Goal: Communication & Community: Answer question/provide support

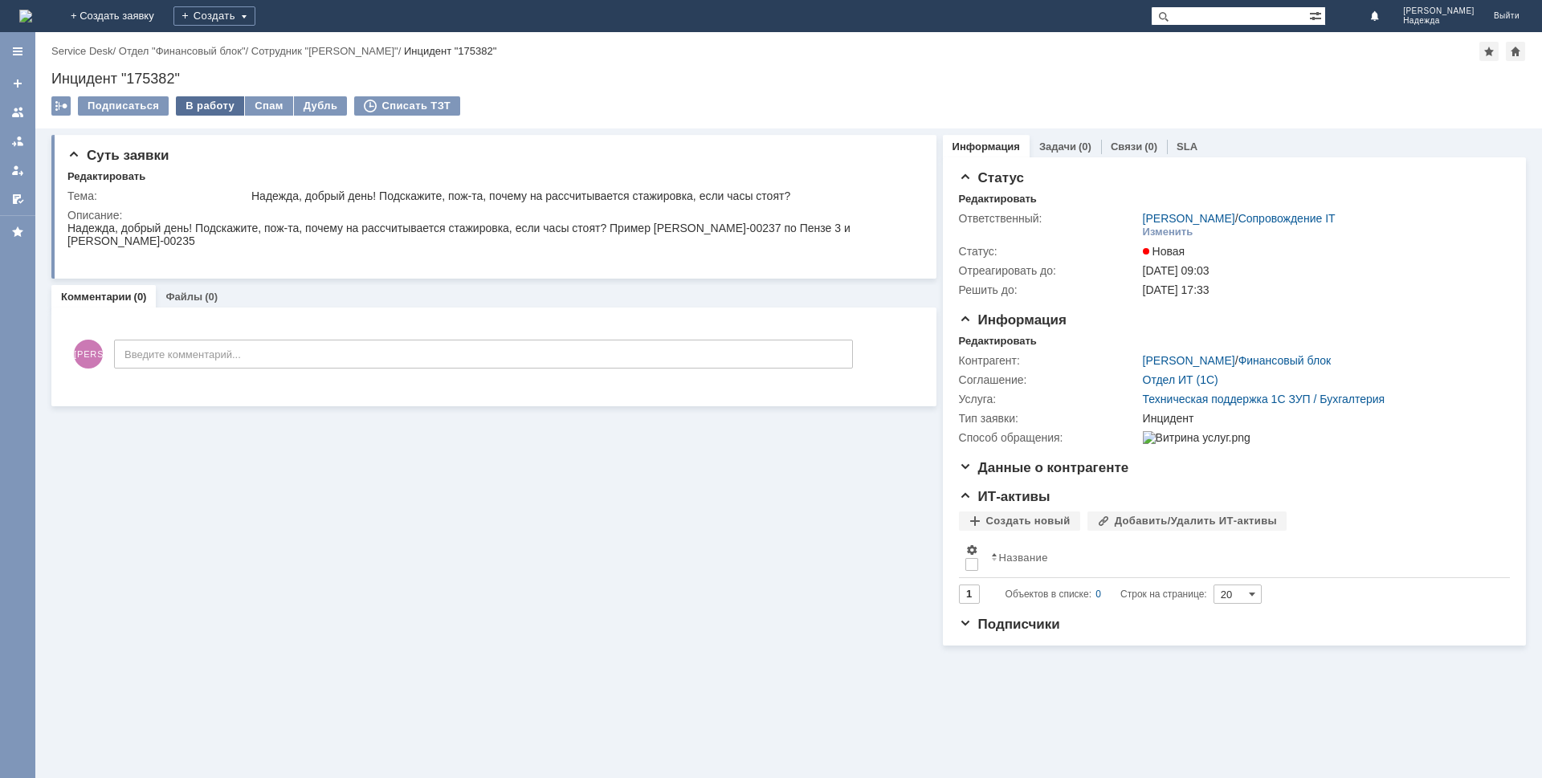
click at [214, 105] on div "В работу" at bounding box center [210, 105] width 68 height 19
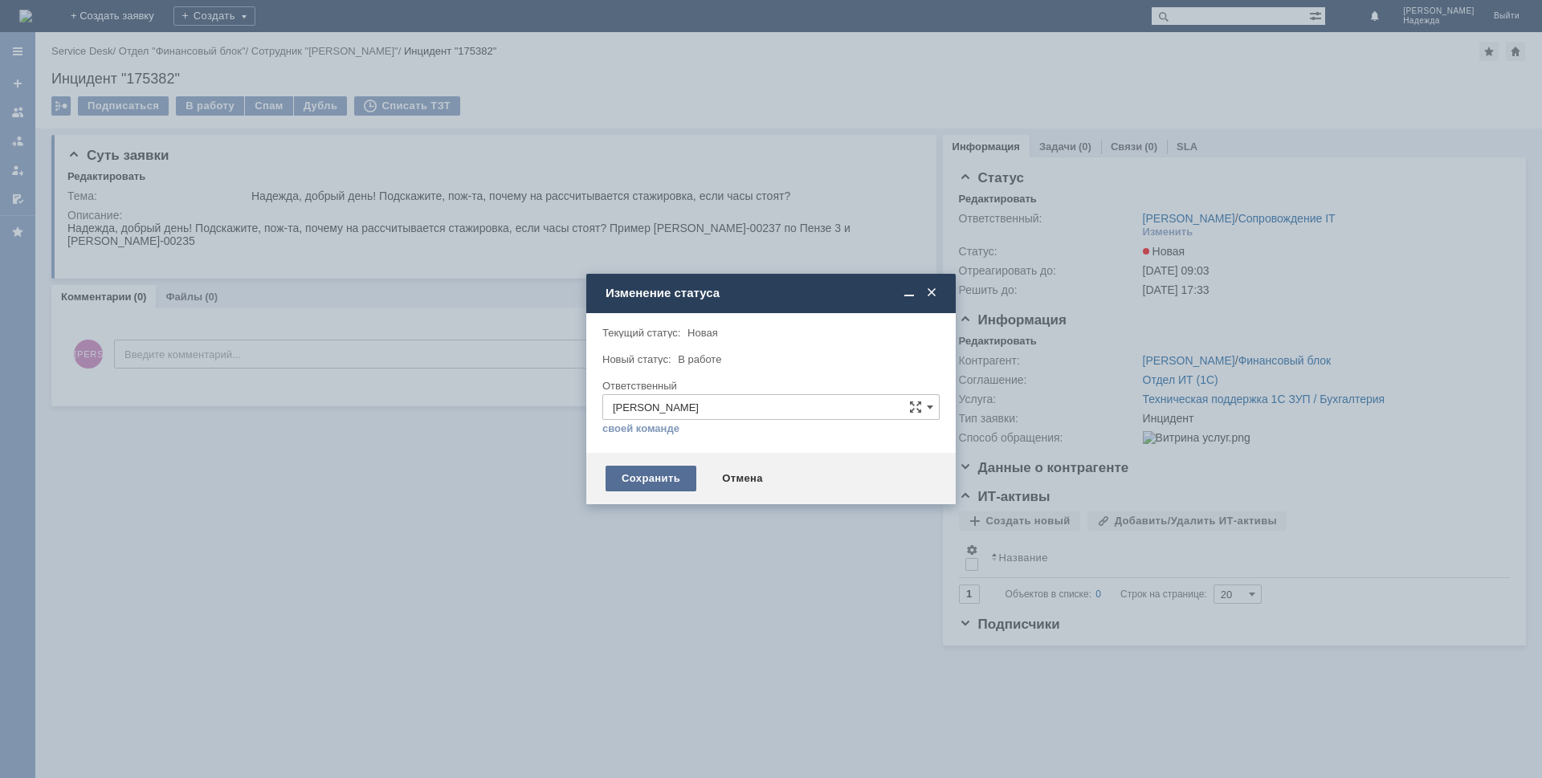
click at [642, 481] on div "Сохранить" at bounding box center [651, 479] width 91 height 26
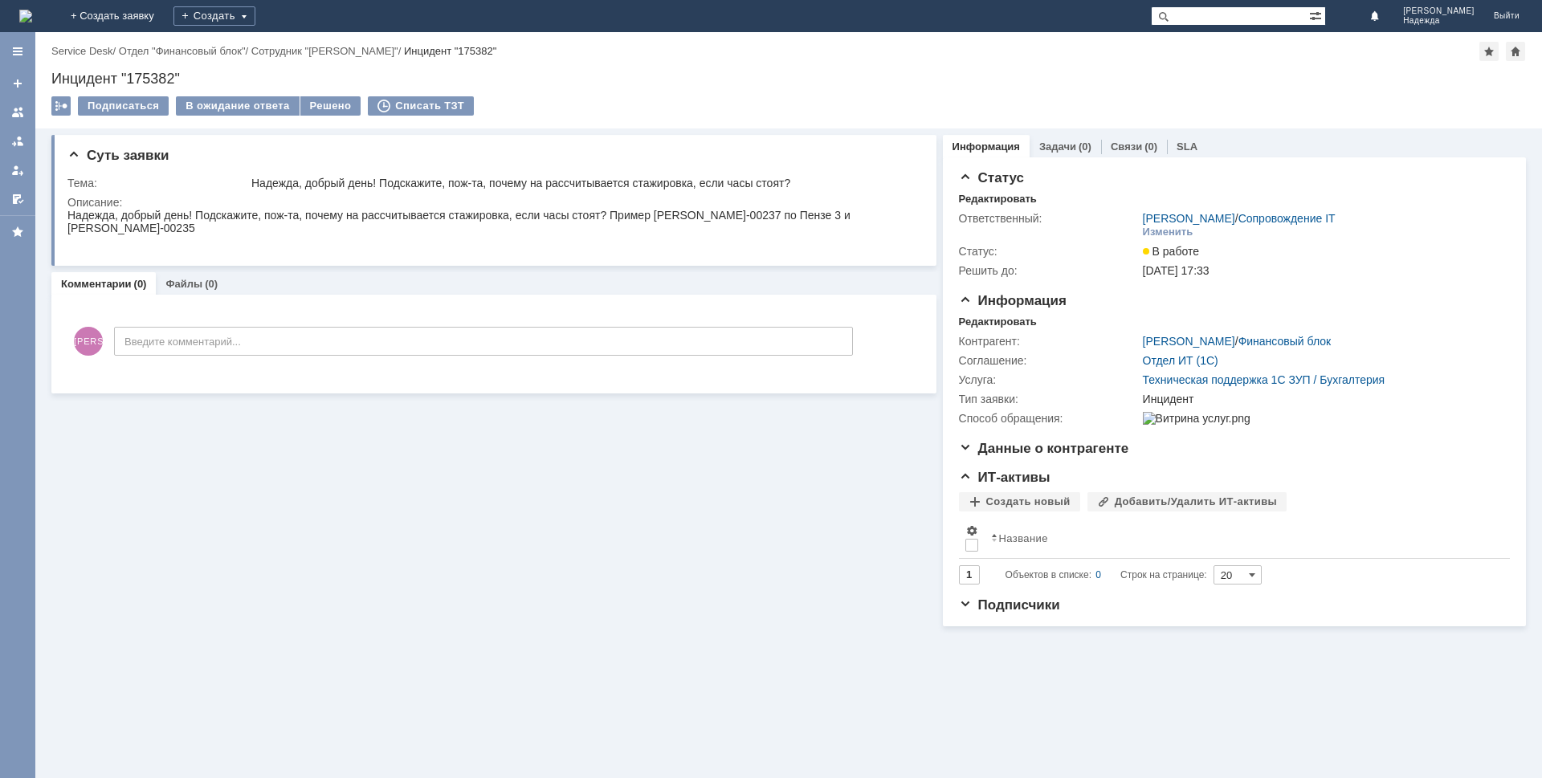
click at [186, 71] on div "Инцидент "175382"" at bounding box center [788, 79] width 1475 height 16
drag, startPoint x: 169, startPoint y: 75, endPoint x: 43, endPoint y: 77, distance: 125.3
click at [43, 77] on div "Назад | Service Desk / Отдел "Финансовый блок" / Сотрудник "Марченкова Ирина" /…" at bounding box center [788, 80] width 1507 height 96
copy div "Инцидент "175382""
click at [381, 230] on div "Надежда, добрый день! Подскажите, пож-та, почему на рассчитывается стажировка, …" at bounding box center [490, 222] width 846 height 26
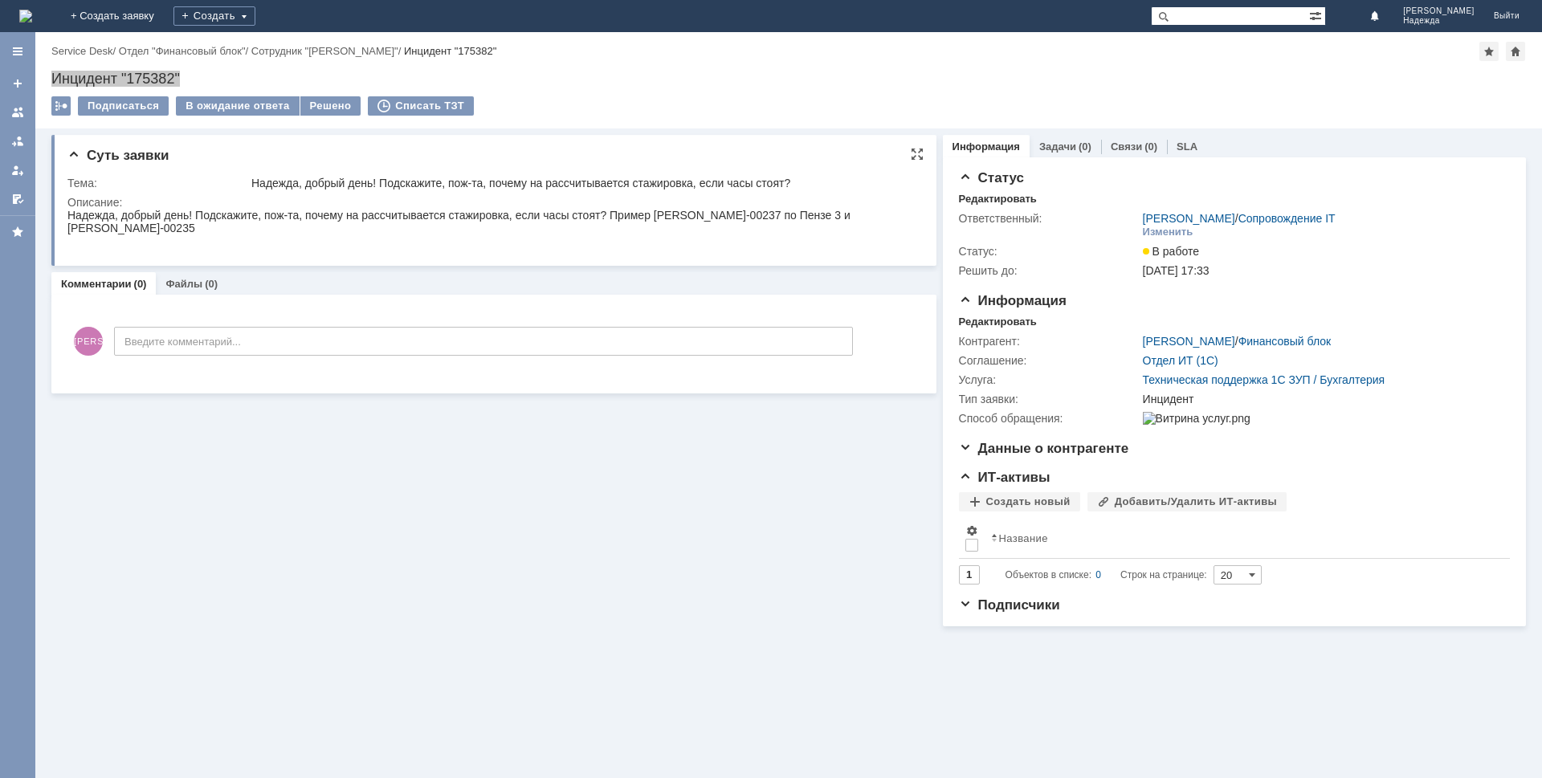
drag, startPoint x: 68, startPoint y: 216, endPoint x: 404, endPoint y: 227, distance: 335.9
click at [404, 227] on div "Надежда, добрый день! Подскажите, пож-та, почему на рассчитывается стажировка, …" at bounding box center [490, 222] width 846 height 26
copy div "Надежда, добрый день! Подскажите, пож-та, почему на рассчитывается стажировка, …"
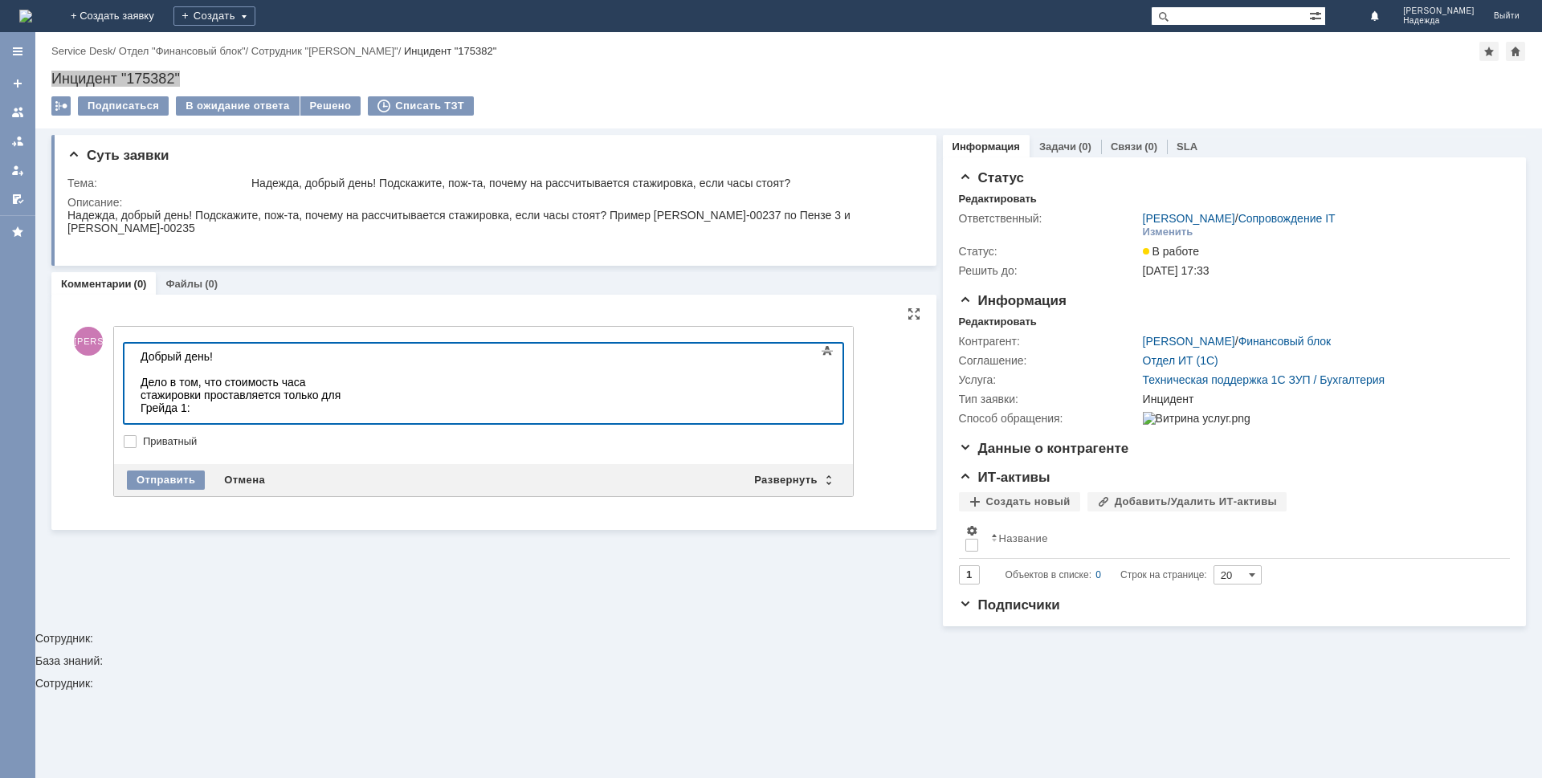
click at [148, 427] on div at bounding box center [255, 433] width 228 height 13
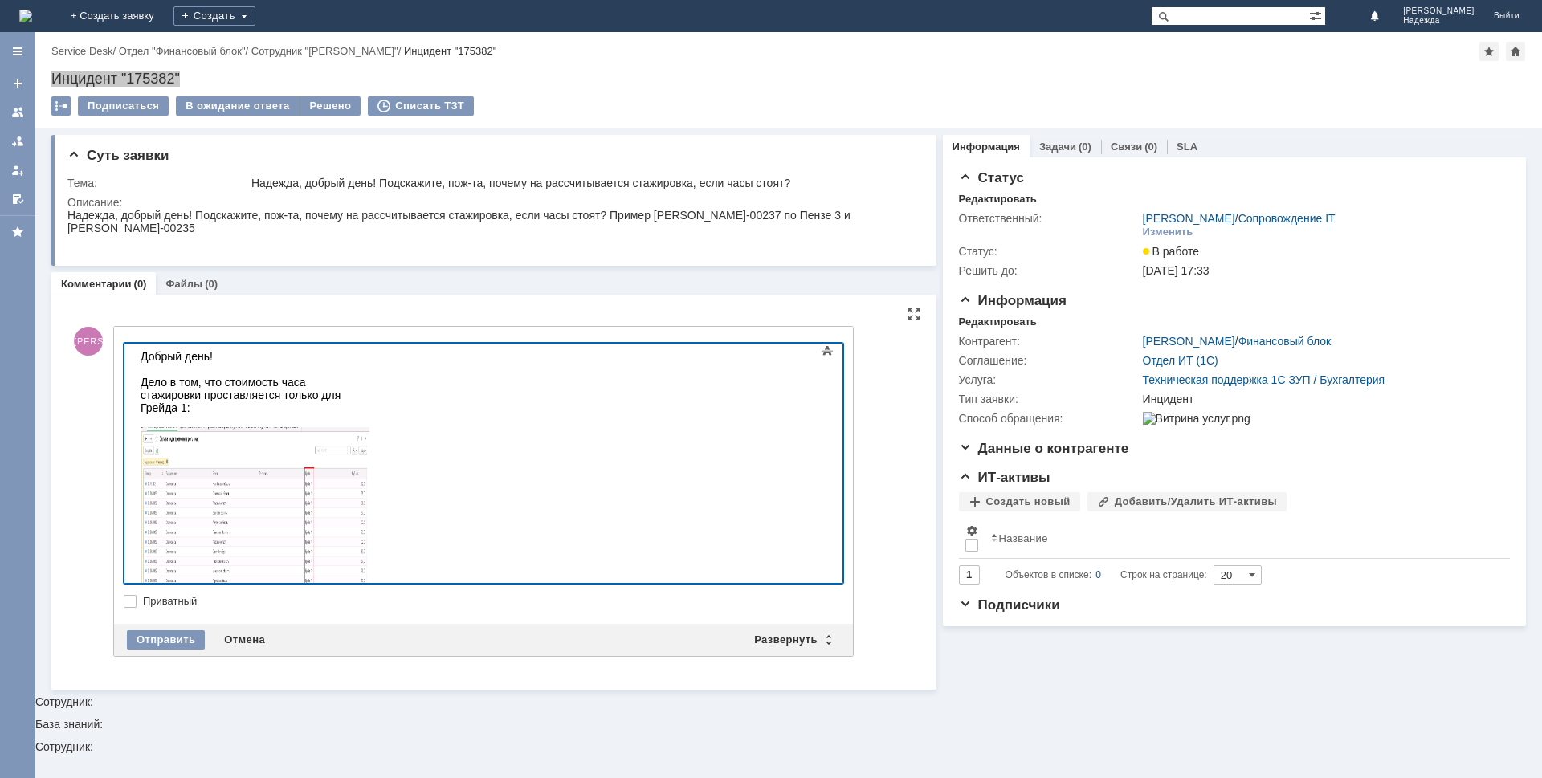
click at [369, 385] on div "Дело в том, что стоимость часа стажировки проставляется только для Грейда 1:" at bounding box center [255, 395] width 228 height 39
click at [369, 492] on div at bounding box center [255, 441] width 228 height 321
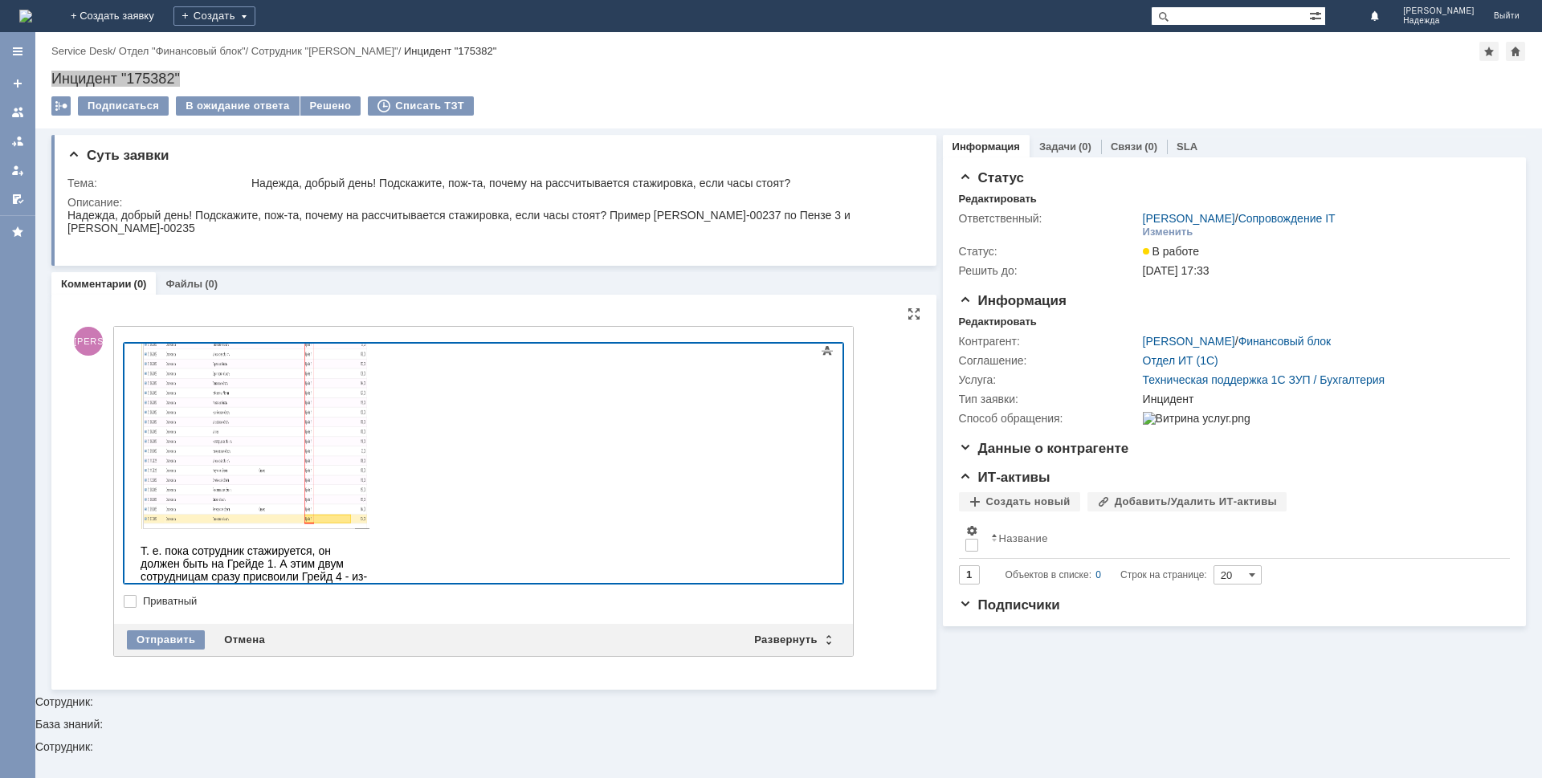
scroll to position [249, 0]
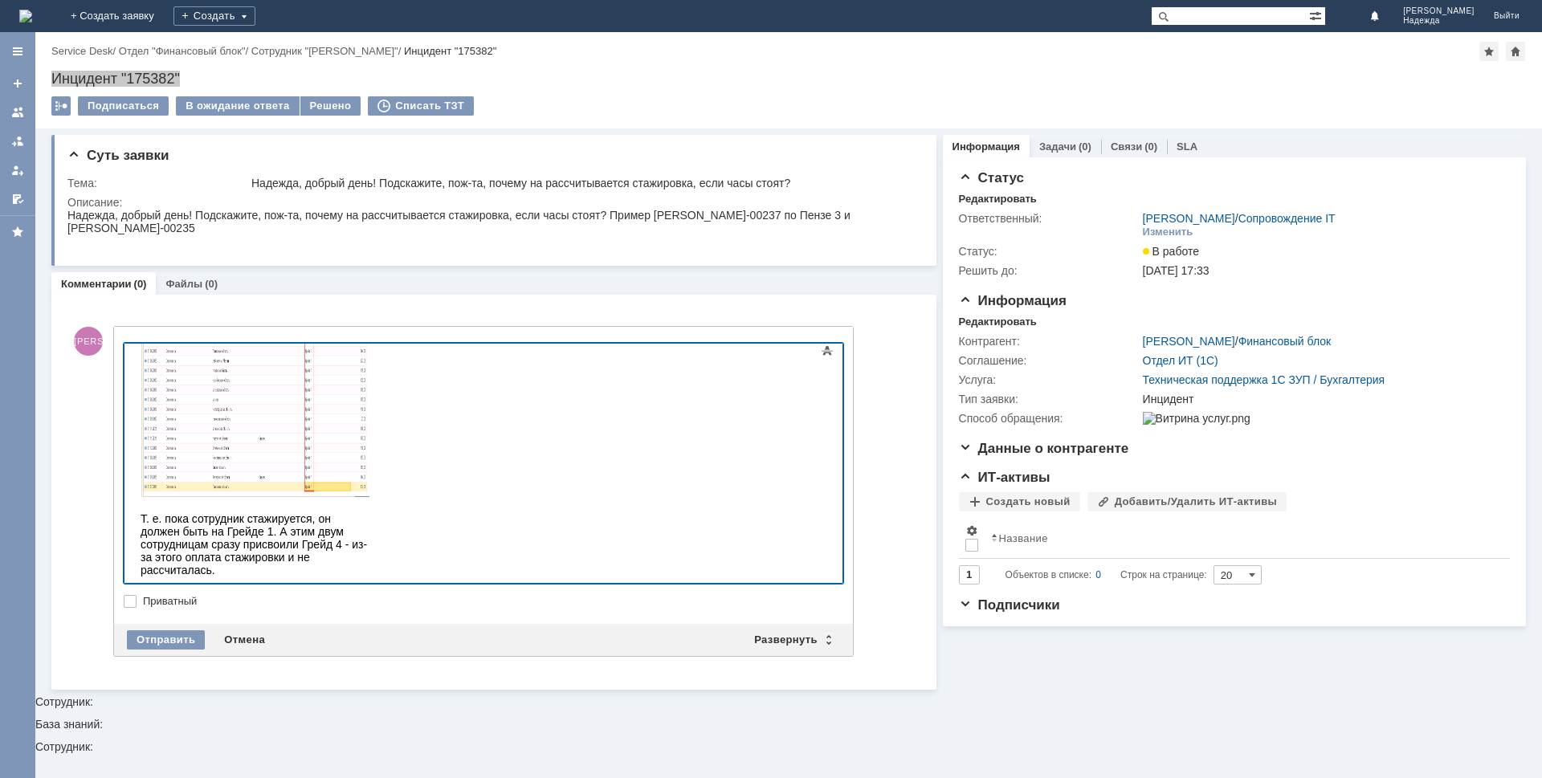
click at [369, 589] on div "Сейчас я сделала следующее:" at bounding box center [255, 595] width 228 height 13
drag, startPoint x: 506, startPoint y: 545, endPoint x: 514, endPoint y: 545, distance: 8.1
click at [369, 602] on div "​1. По этим двум сотрудницам на время стажировки указала Грейд 1:" at bounding box center [255, 615] width 228 height 26
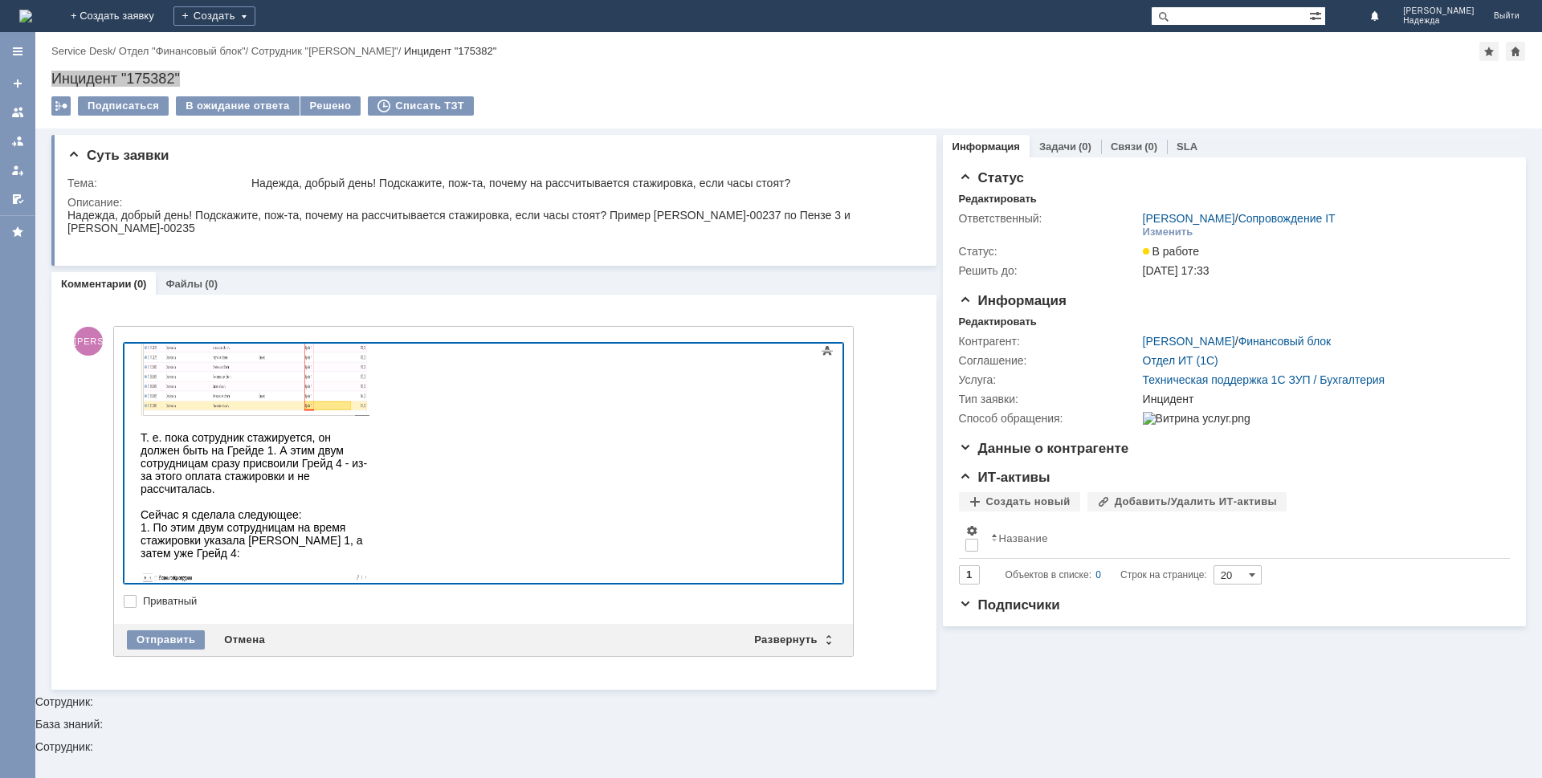
click at [173, 644] on div at bounding box center [255, 650] width 228 height 13
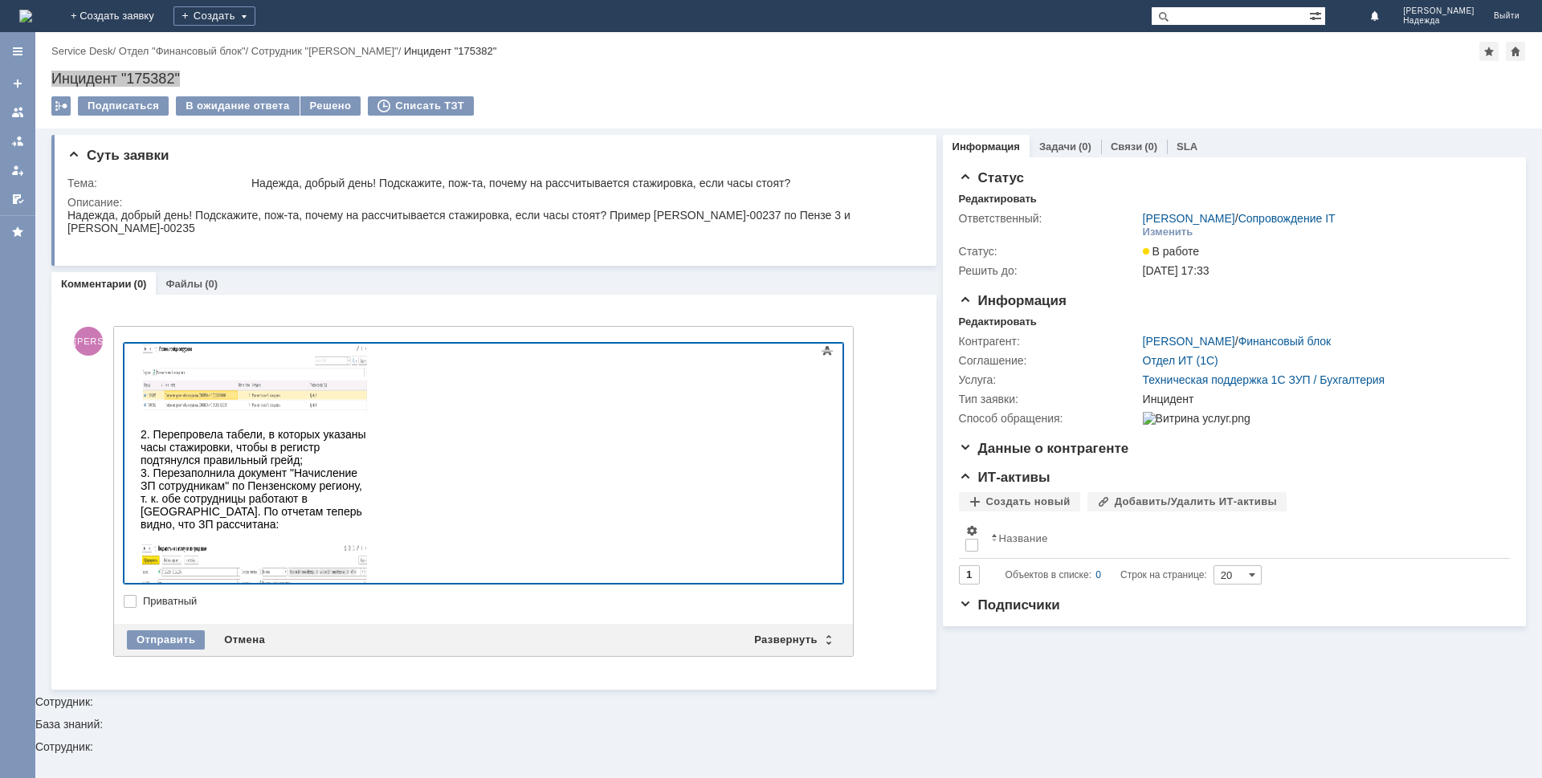
scroll to position [561, 0]
click at [173, 638] on div "Отправить" at bounding box center [166, 639] width 78 height 19
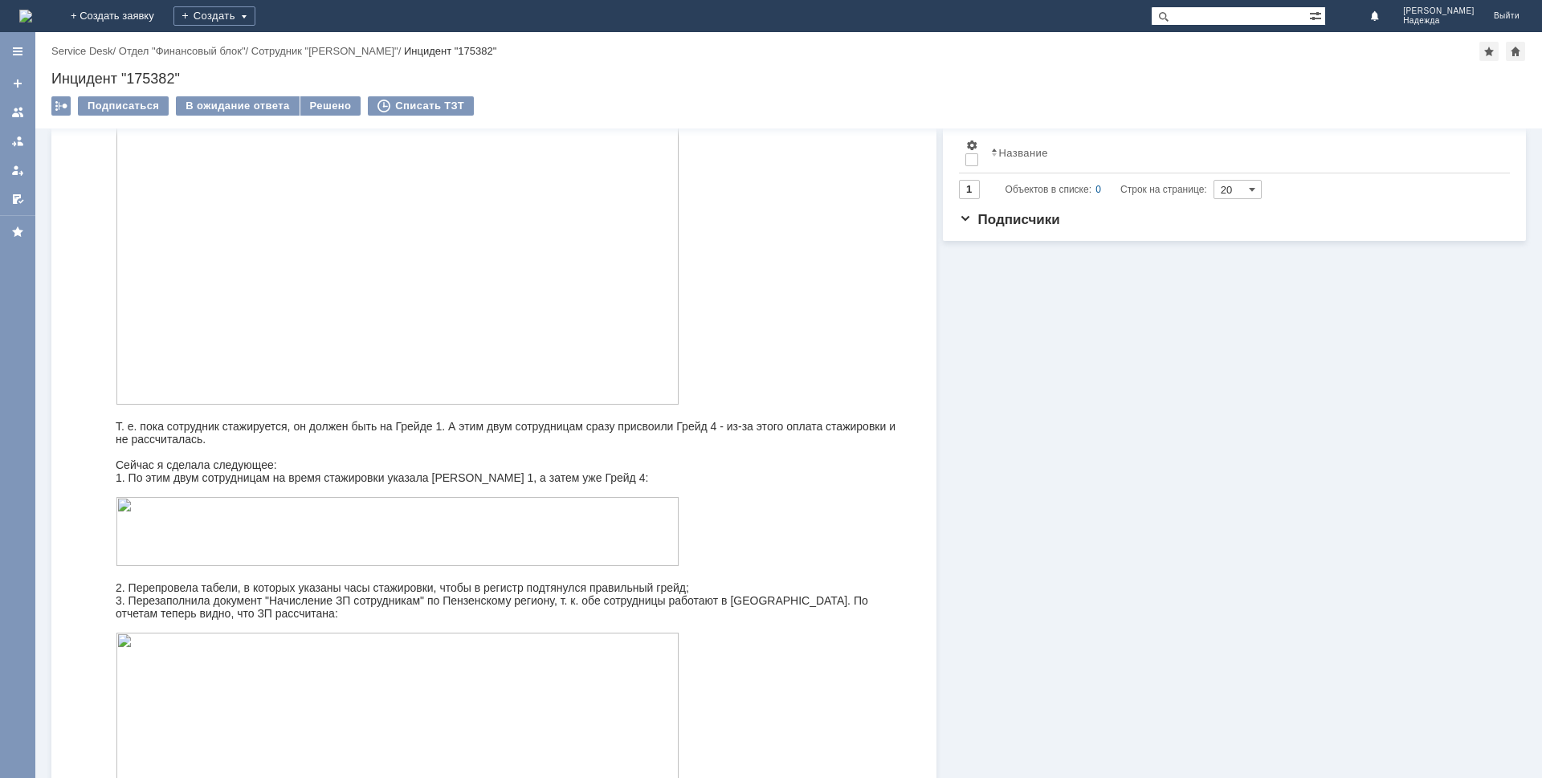
scroll to position [0, 0]
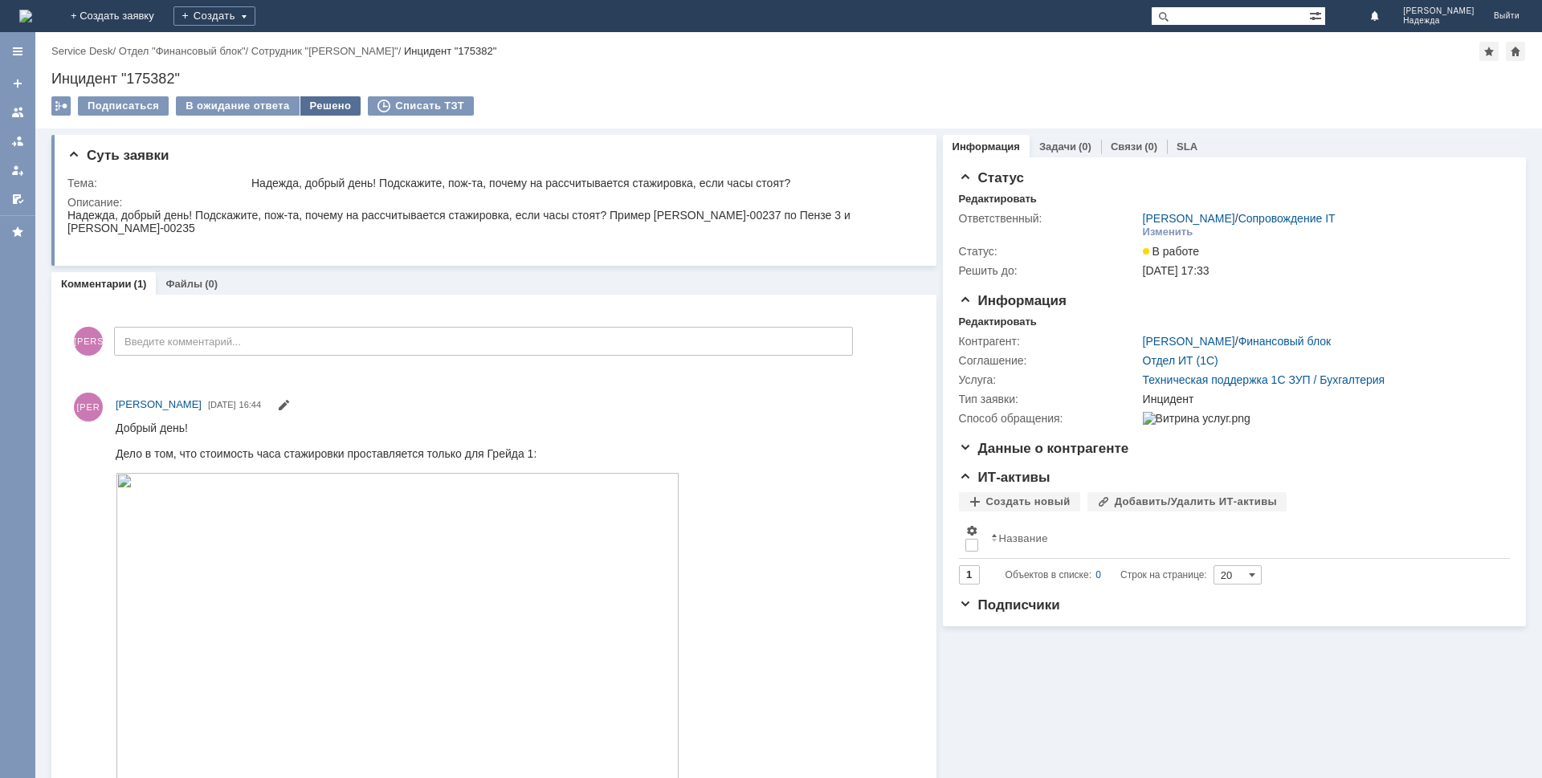
click at [321, 107] on div "Решено" at bounding box center [330, 105] width 61 height 19
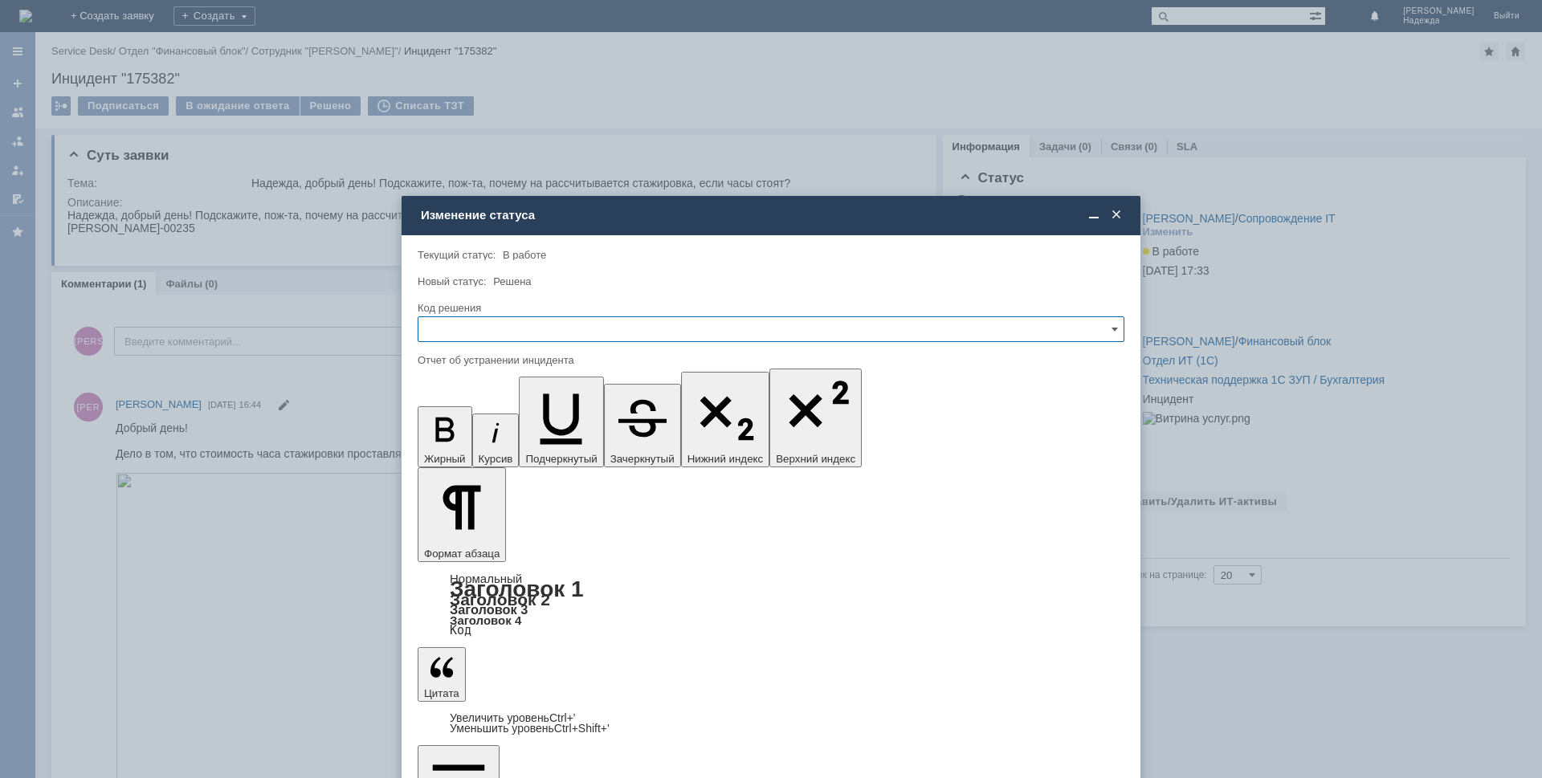
click at [445, 335] on input "text" at bounding box center [771, 329] width 707 height 26
click at [462, 435] on span "Решено" at bounding box center [771, 438] width 686 height 13
type input "Решено"
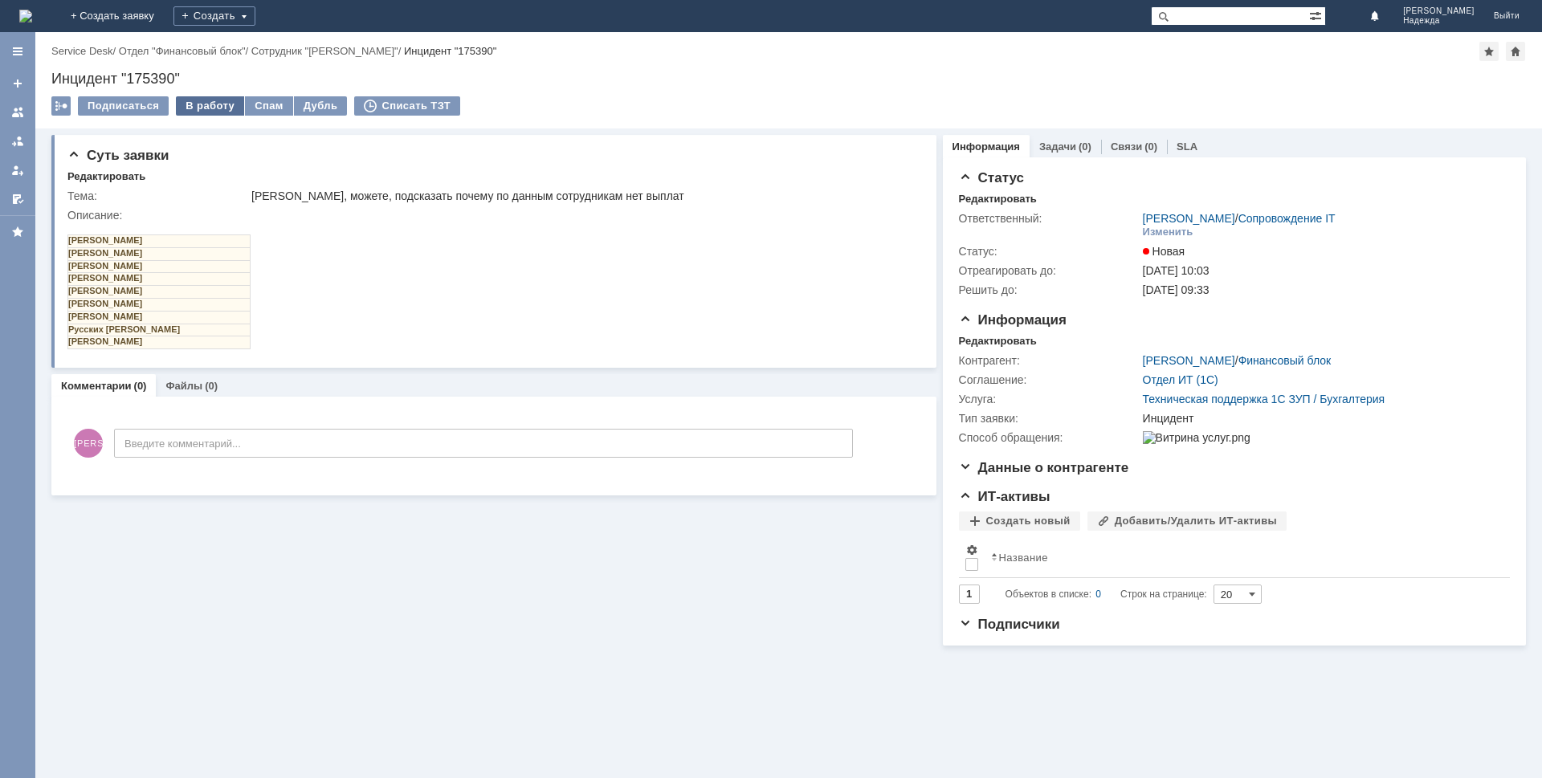
drag, startPoint x: 211, startPoint y: 105, endPoint x: 221, endPoint y: 108, distance: 10.2
click at [211, 105] on div "В работу" at bounding box center [210, 105] width 68 height 19
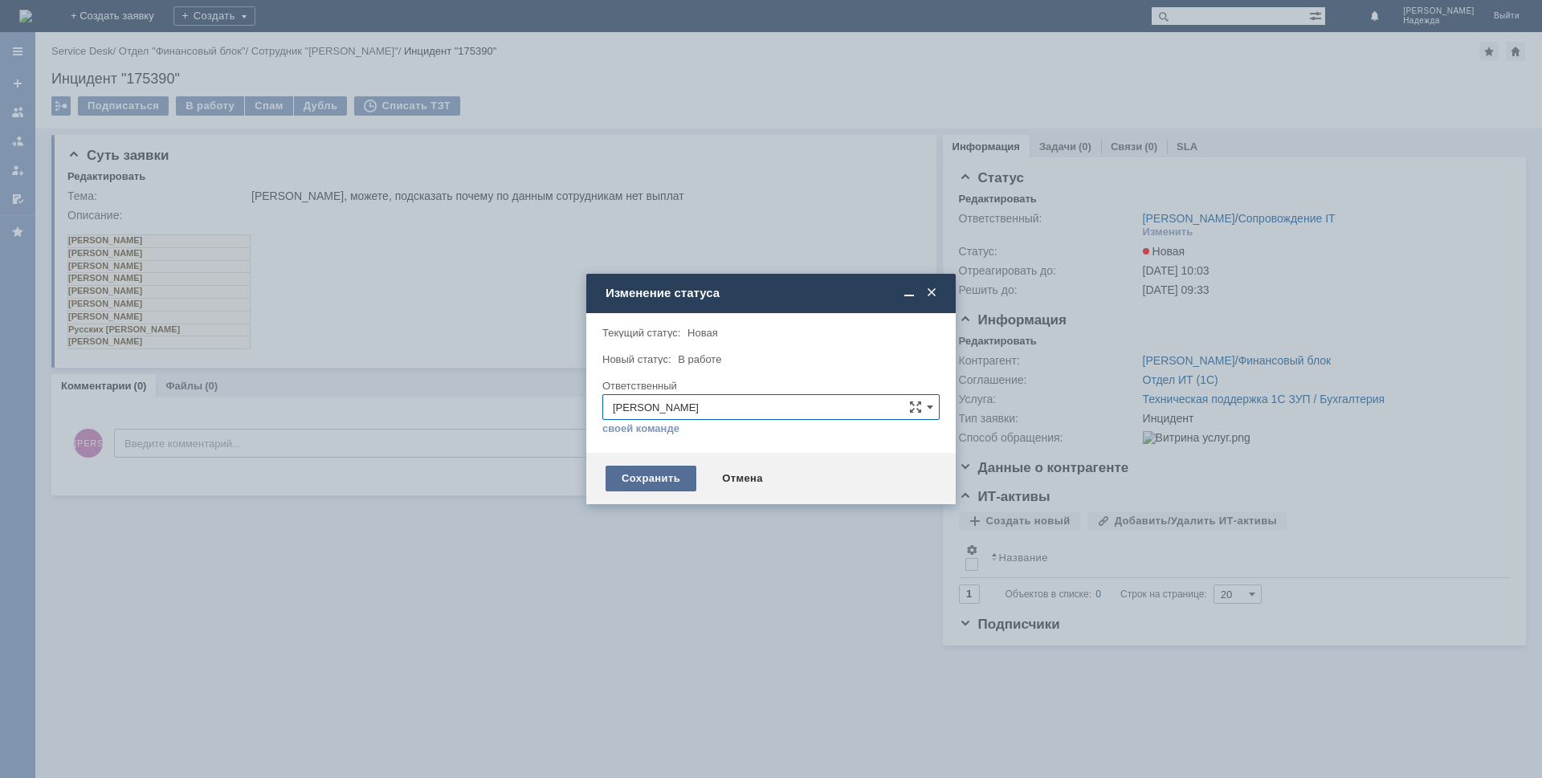
click at [667, 489] on div "Сохранить" at bounding box center [651, 479] width 91 height 26
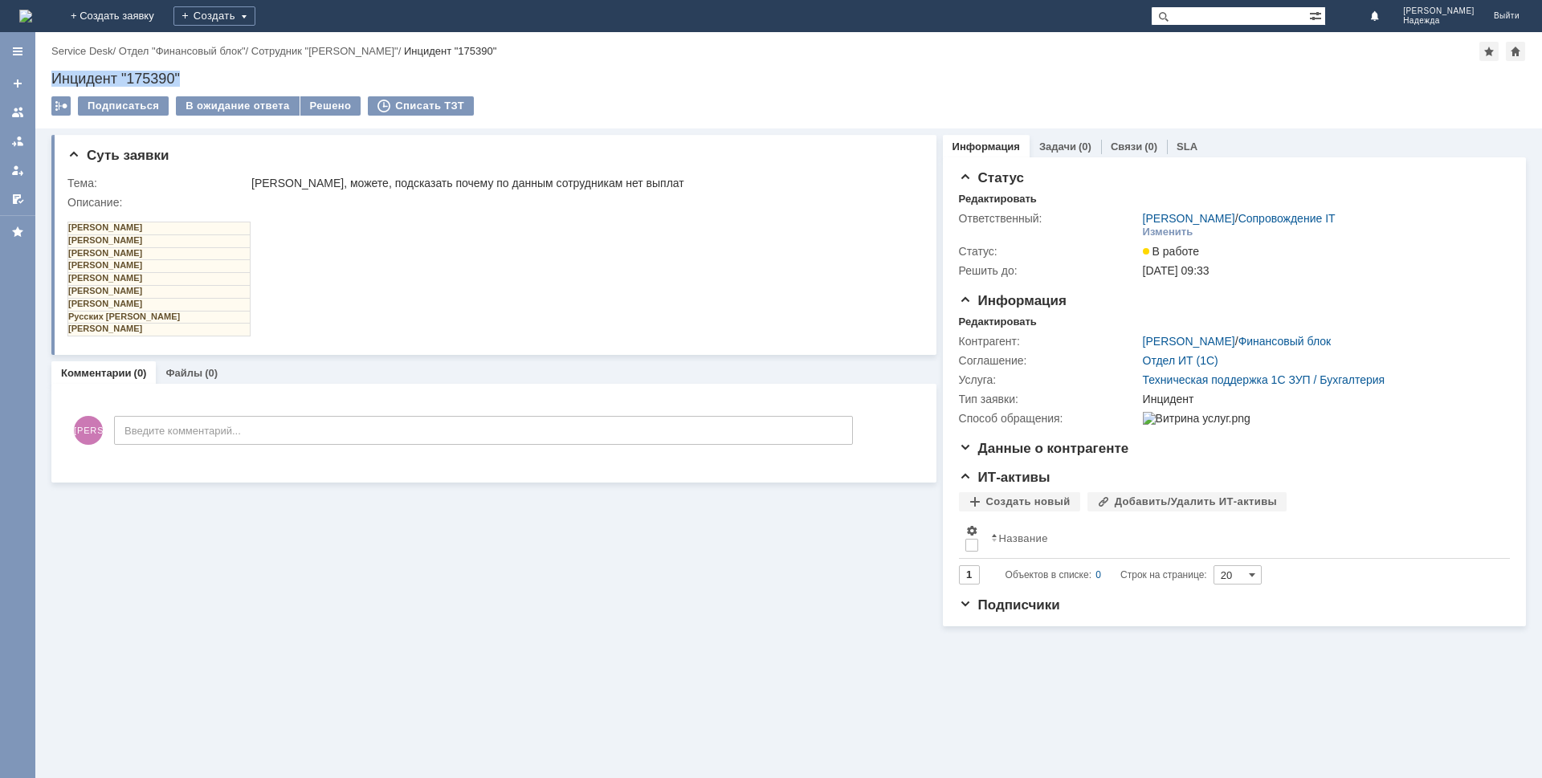
drag, startPoint x: 202, startPoint y: 72, endPoint x: 36, endPoint y: 75, distance: 165.5
click at [36, 75] on div "Назад | Service Desk / Отдел "Финансовый блок" / Сотрудник "[PERSON_NAME]" / Ин…" at bounding box center [788, 80] width 1507 height 96
copy div "Инцидент "175390""
click at [115, 277] on td "[PERSON_NAME]" at bounding box center [159, 279] width 182 height 13
drag, startPoint x: 271, startPoint y: 314, endPoint x: 212, endPoint y: 213, distance: 116.9
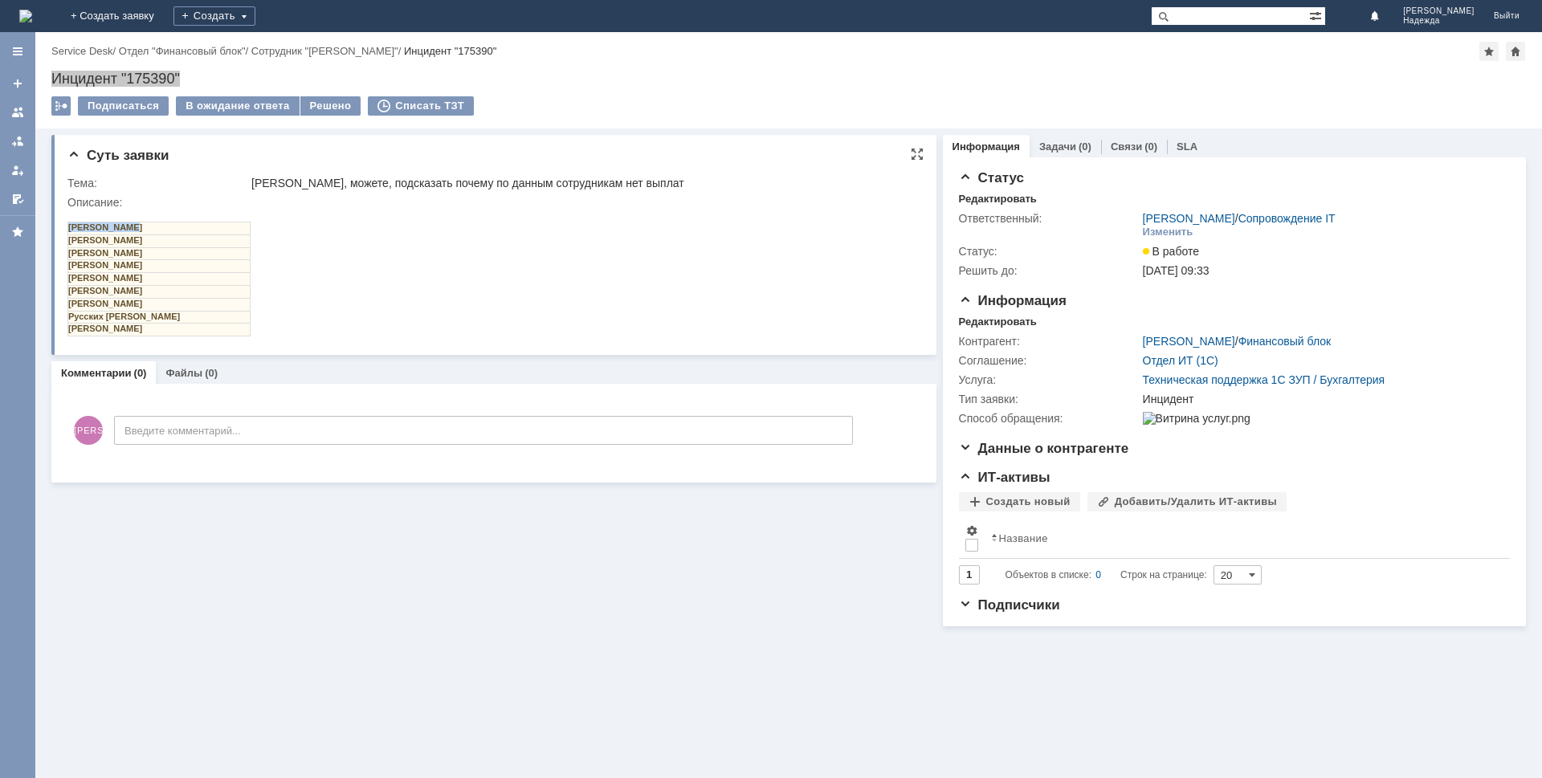
click at [124, 231] on html "[PERSON_NAME] [PERSON_NAME] [PERSON_NAME] [PERSON_NAME] [PERSON_NAME] [PERSON_N…" at bounding box center [490, 273] width 846 height 128
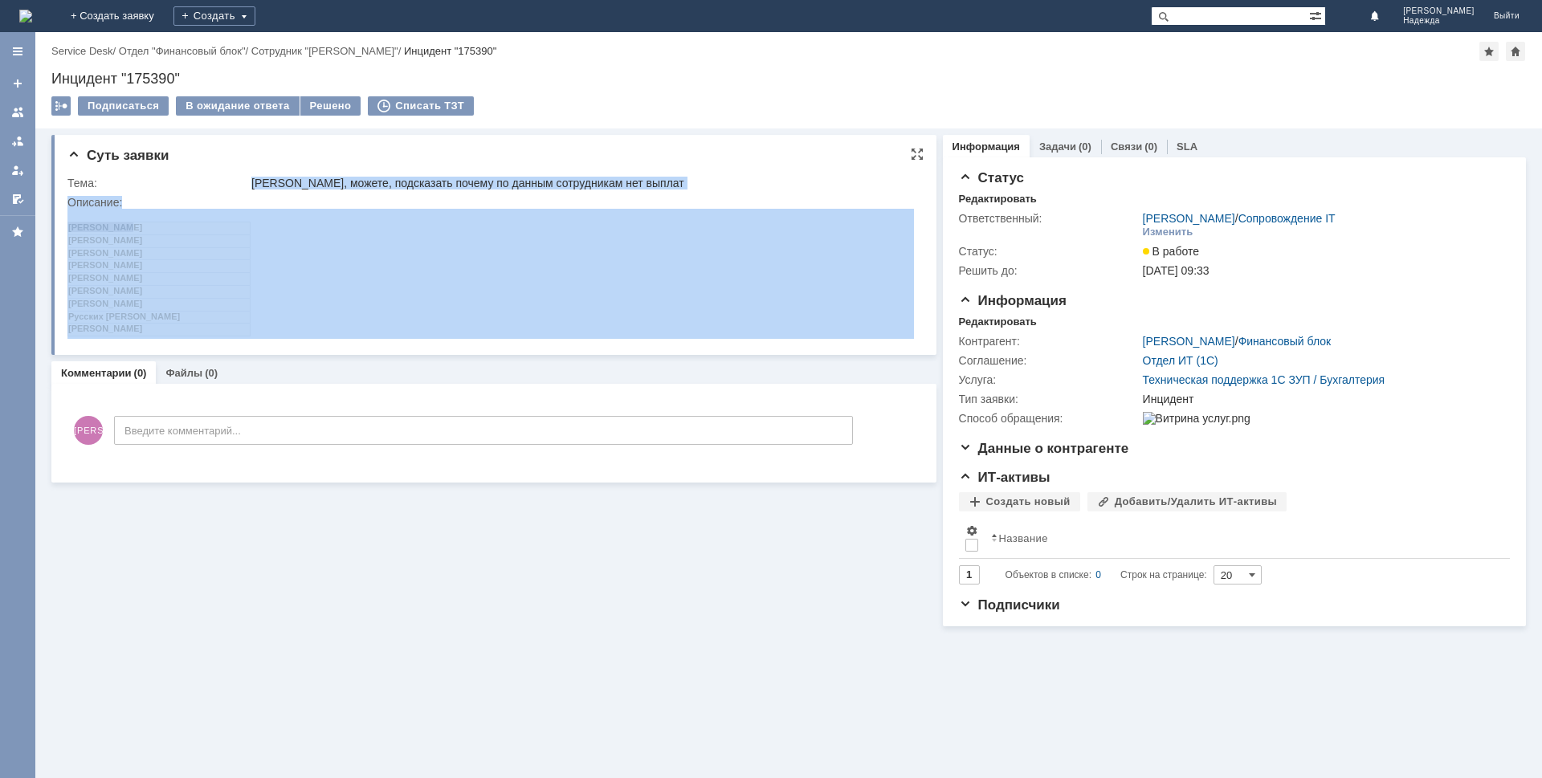
drag, startPoint x: 330, startPoint y: 398, endPoint x: 246, endPoint y: 333, distance: 106.5
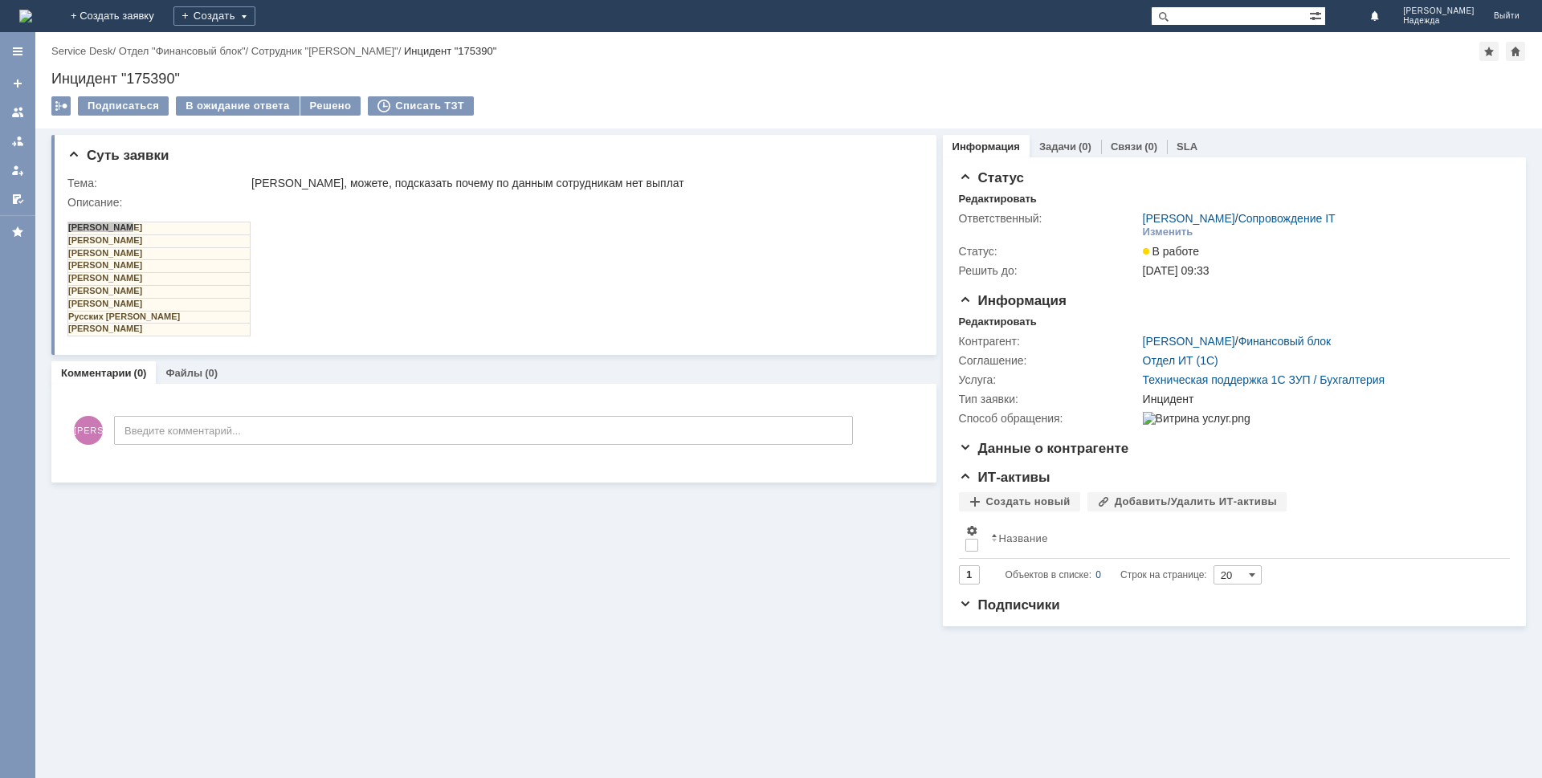
click at [324, 655] on div "Суть заявки Тема: [PERSON_NAME], можете, подсказать почему по данным сотрудника…" at bounding box center [788, 453] width 1507 height 650
click at [311, 252] on html "[PERSON_NAME] [PERSON_NAME] [PERSON_NAME] [PERSON_NAME] [PERSON_NAME] [PERSON_N…" at bounding box center [490, 273] width 846 height 128
drag, startPoint x: 254, startPoint y: 178, endPoint x: 676, endPoint y: 190, distance: 422.6
click at [676, 190] on td "[PERSON_NAME], можете, подсказать почему по данным сотрудникам нет выплат" at bounding box center [581, 182] width 667 height 19
copy div "[PERSON_NAME], можете, подсказать почему по данным сотрудникам нет выплат"
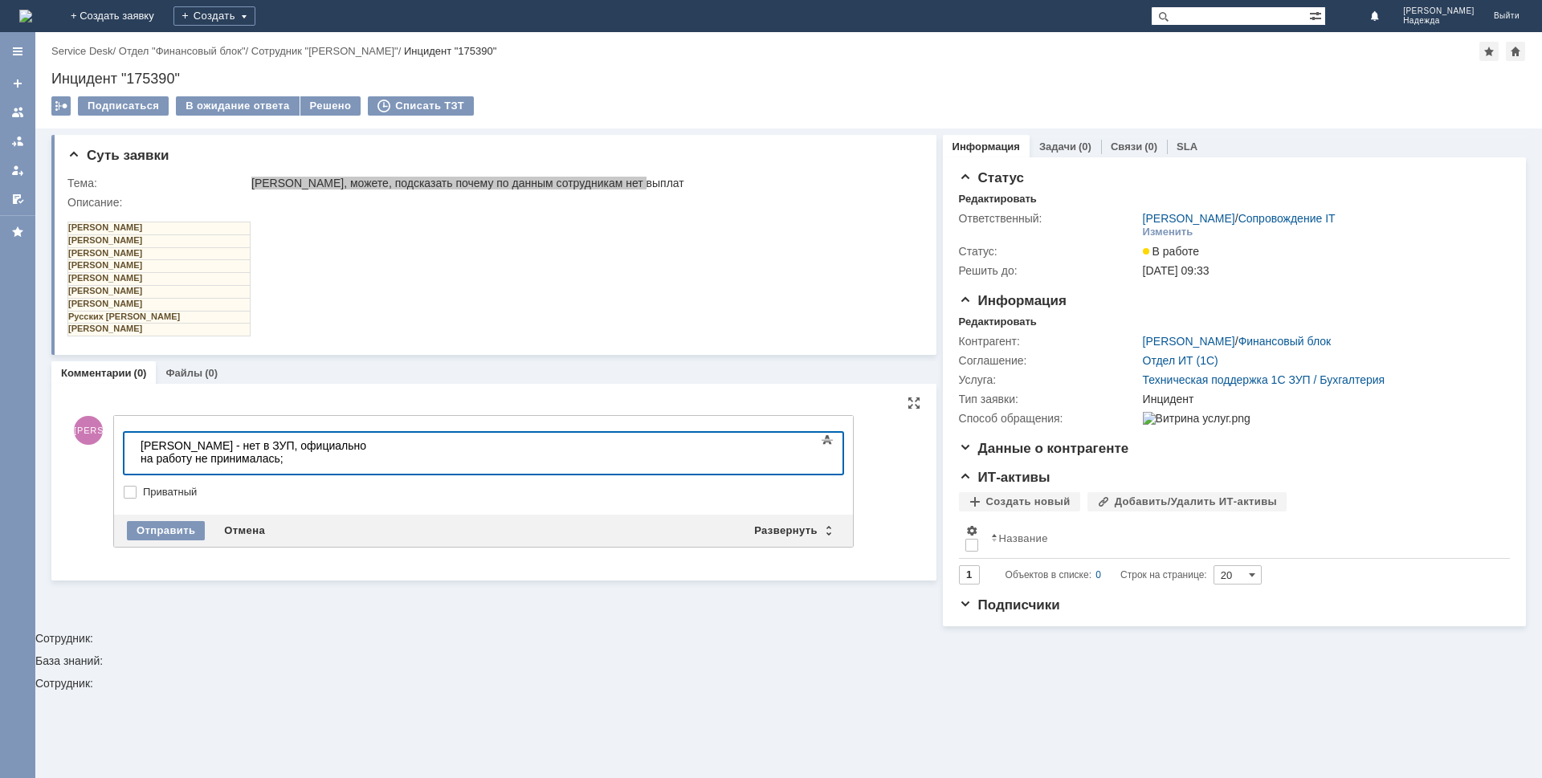
scroll to position [411, 5]
click at [341, 465] on div at bounding box center [255, 471] width 228 height 13
drag, startPoint x: 318, startPoint y: 447, endPoint x: 607, endPoint y: 451, distance: 289.1
click at [369, 447] on div "[PERSON_NAME] - нет в ЗУП, официально на работу не принималась;" at bounding box center [255, 452] width 228 height 26
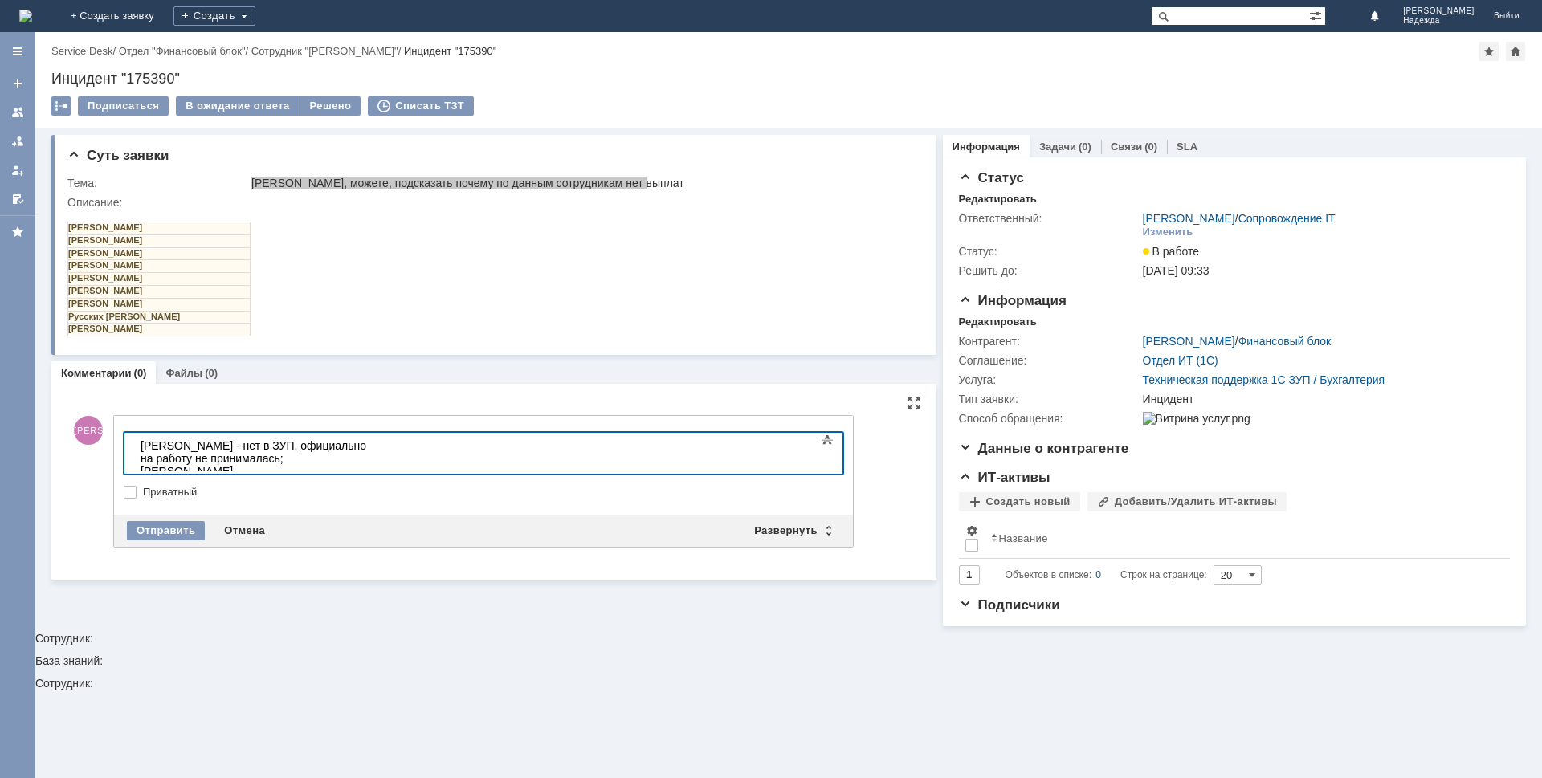
copy div "нет в ЗУП, официально на работу не принималась;"
click at [329, 465] on div "[PERSON_NAME] -" at bounding box center [255, 471] width 228 height 13
click at [369, 465] on div "[PERSON_NAME] - нет в ЗУП, официально на работу не принималась;" at bounding box center [255, 478] width 228 height 26
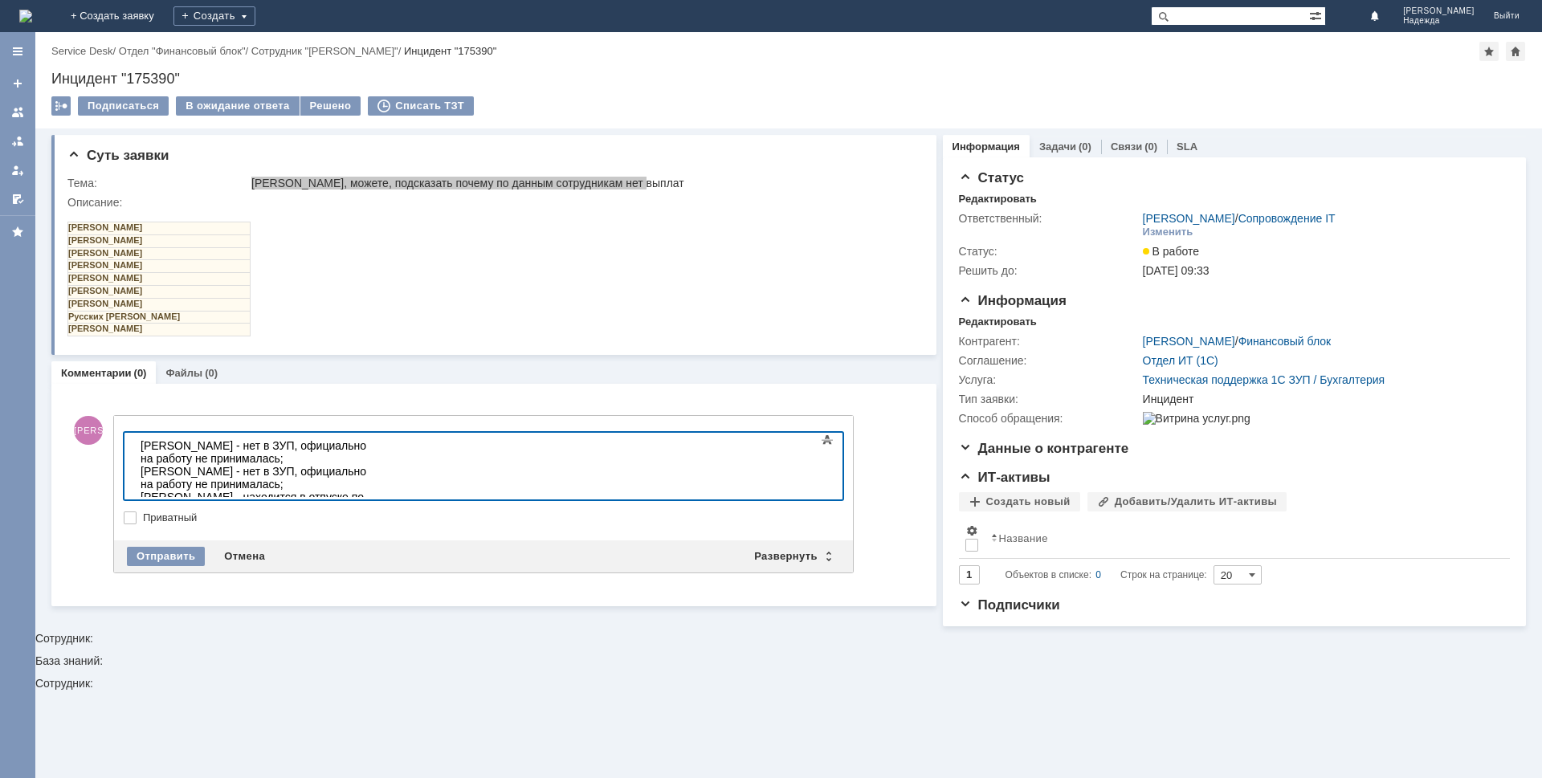
scroll to position [403, 5]
click at [150, 529] on div at bounding box center [255, 535] width 228 height 13
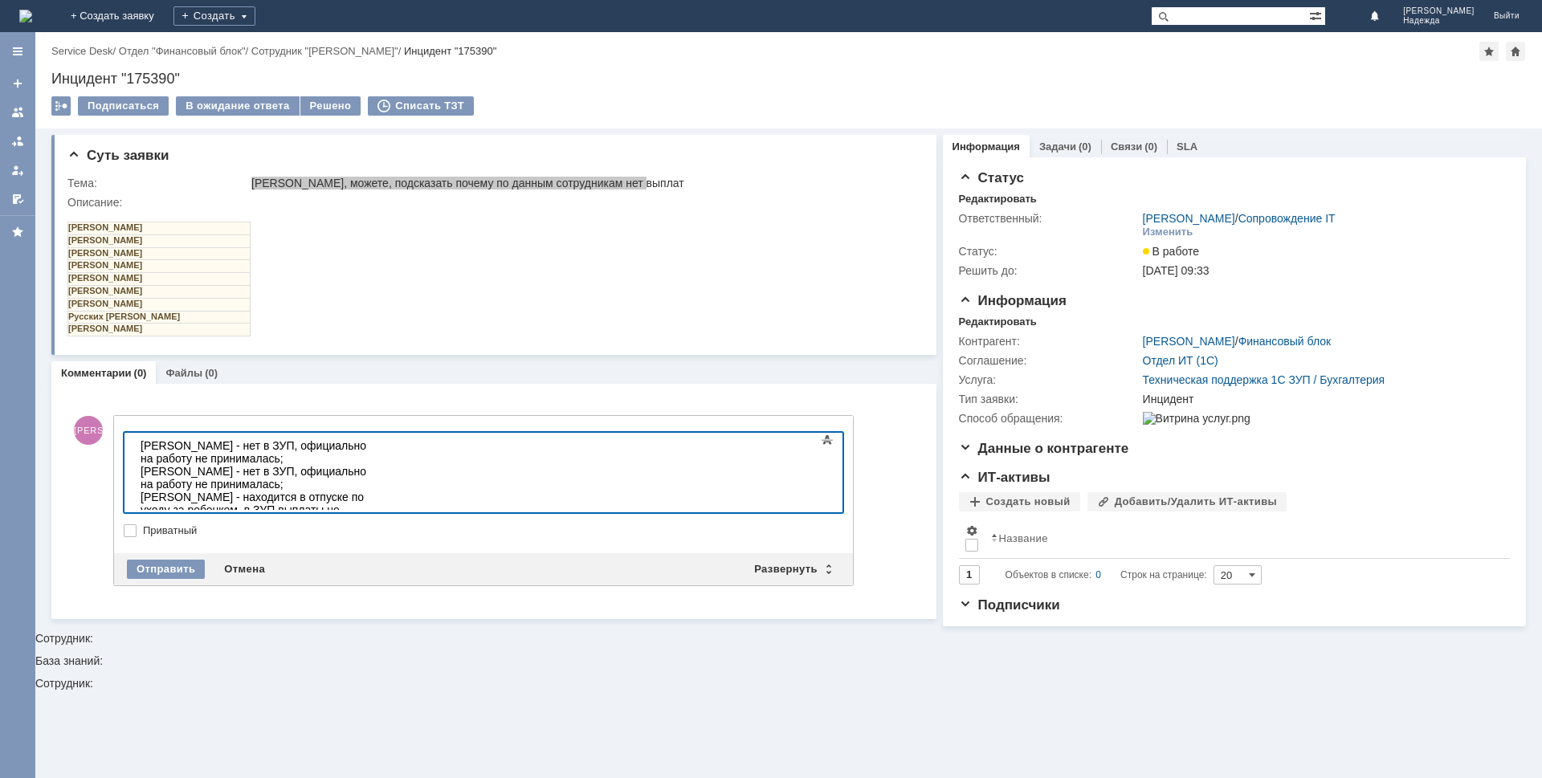
scroll to position [337, 5]
click at [144, 568] on div at bounding box center [255, 574] width 228 height 13
drag, startPoint x: 318, startPoint y: 449, endPoint x: 588, endPoint y: 447, distance: 269.8
click at [369, 447] on div "[PERSON_NAME] - нет в ЗУП, официально на работу не принималась;" at bounding box center [255, 452] width 228 height 26
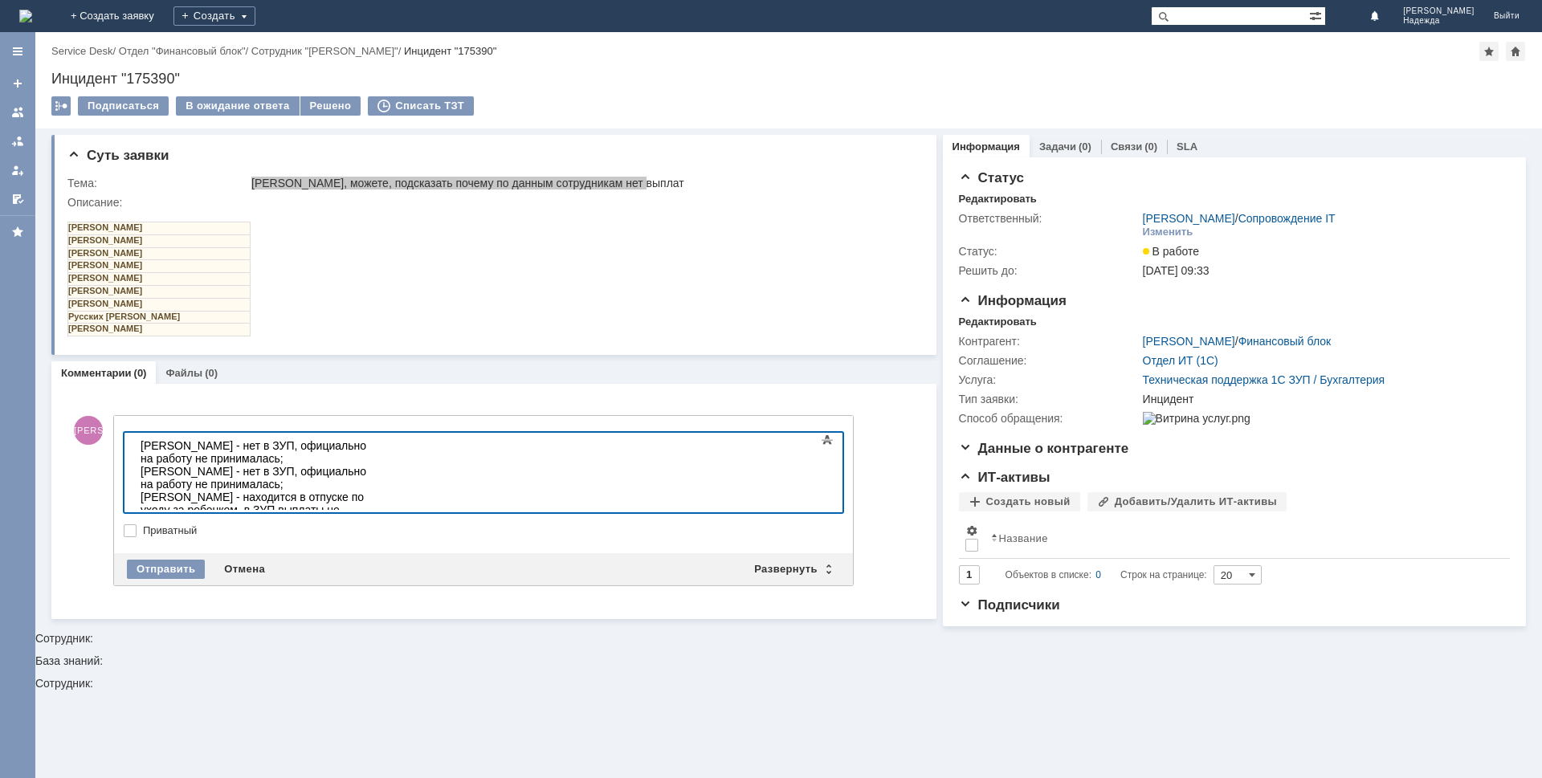
copy div "нет в ЗУП, официально на работу не принималась;"
click at [321, 568] on div "Русских [PERSON_NAME] -" at bounding box center [255, 574] width 228 height 13
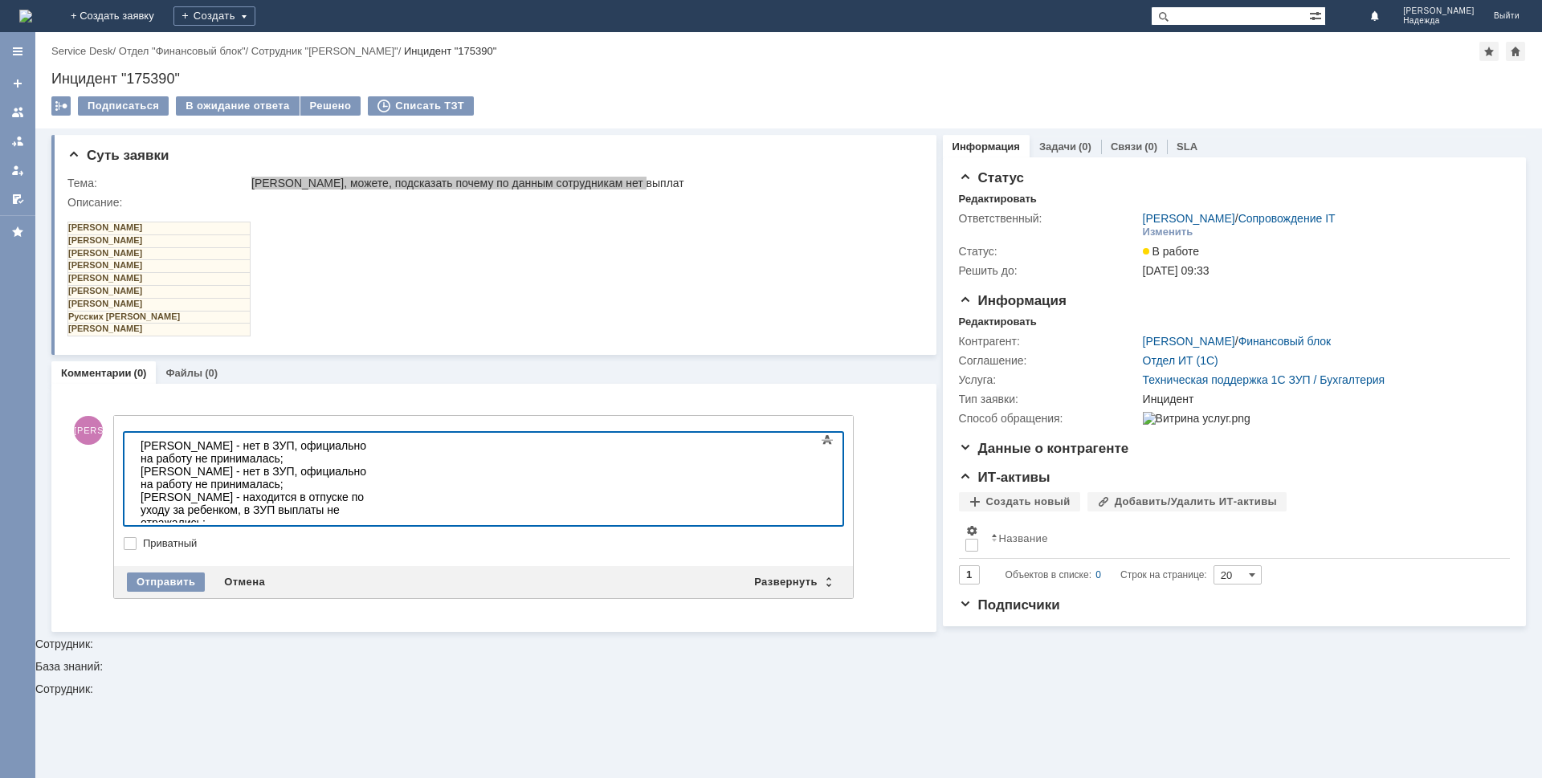
scroll to position [360, 5]
click at [149, 593] on div at bounding box center [255, 599] width 228 height 13
click at [369, 593] on div "[PERSON_NAME] - сотрудница на длительном больничном из-за травмы, в" at bounding box center [255, 606] width 228 height 26
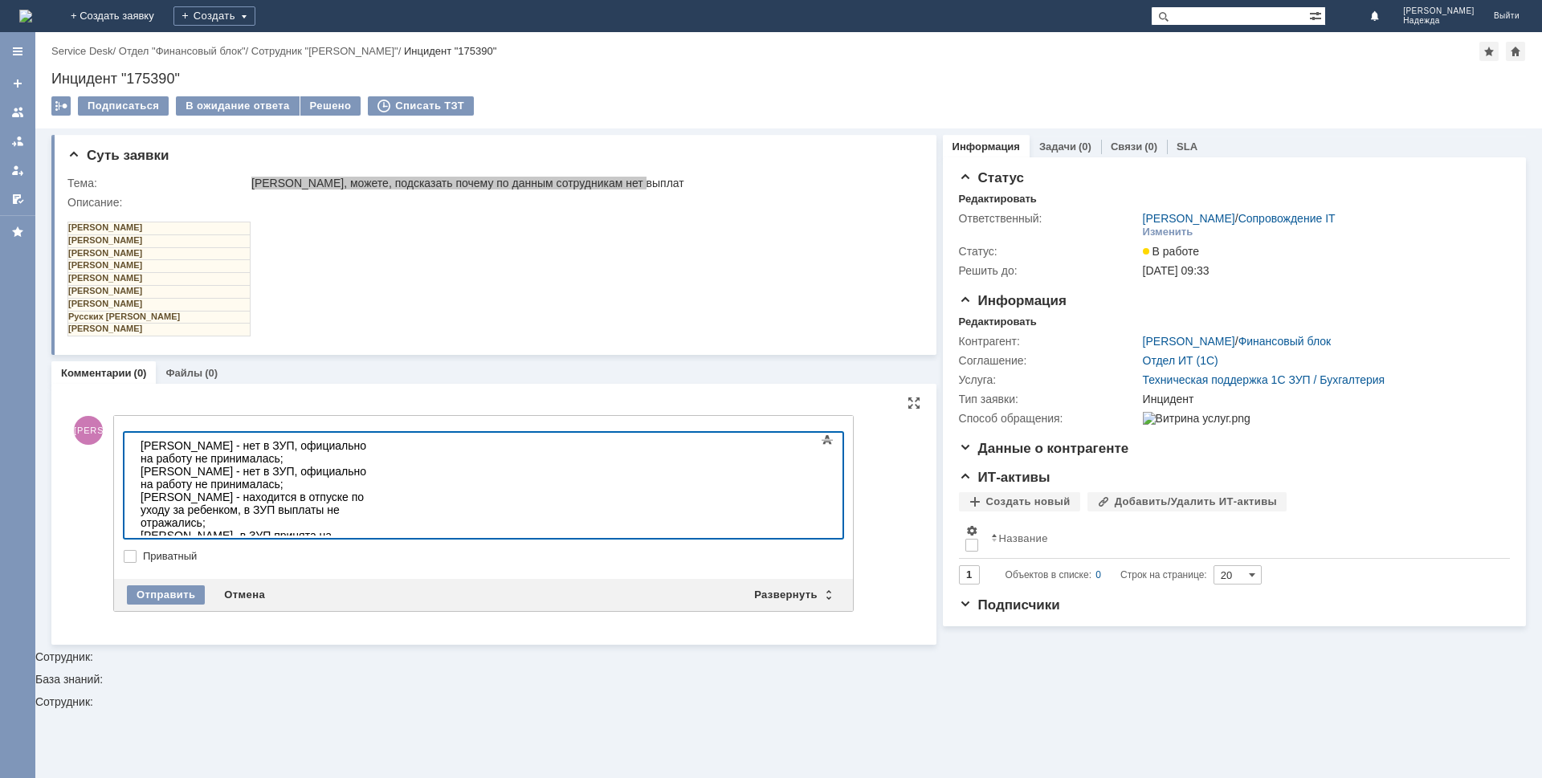
click at [166, 632] on div at bounding box center [255, 638] width 228 height 13
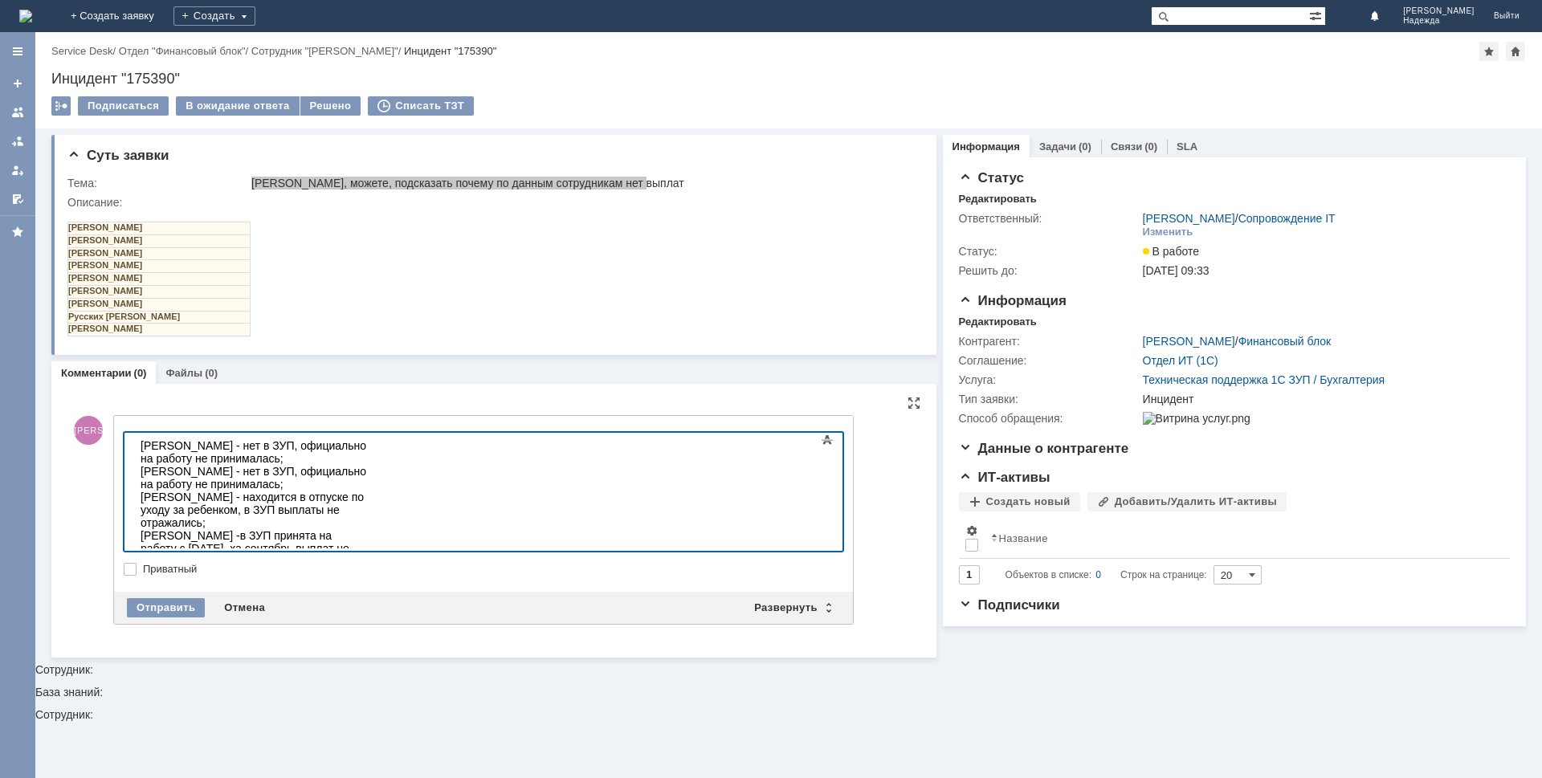
scroll to position [285, 5]
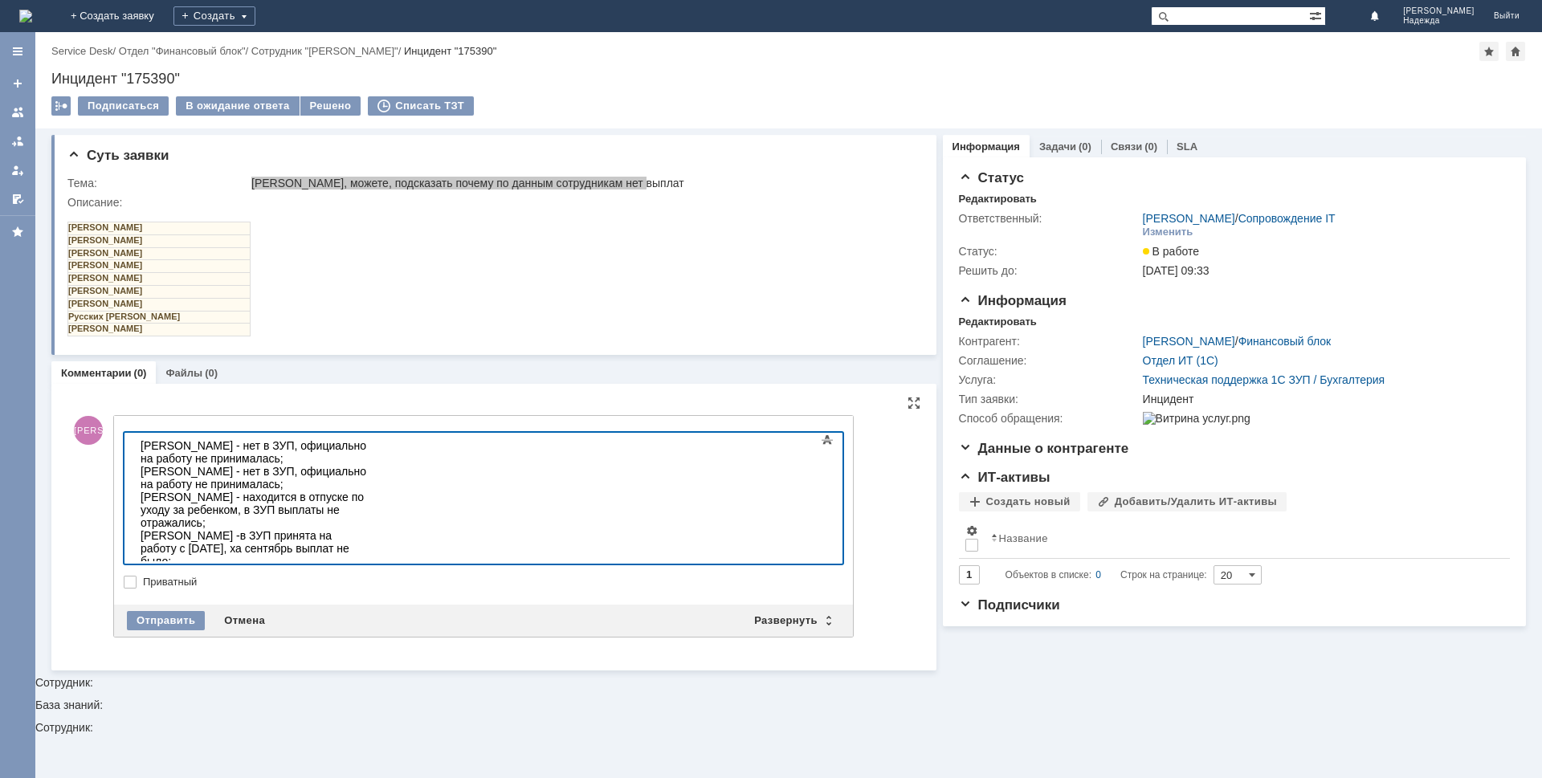
click at [160, 722] on div at bounding box center [255, 728] width 228 height 13
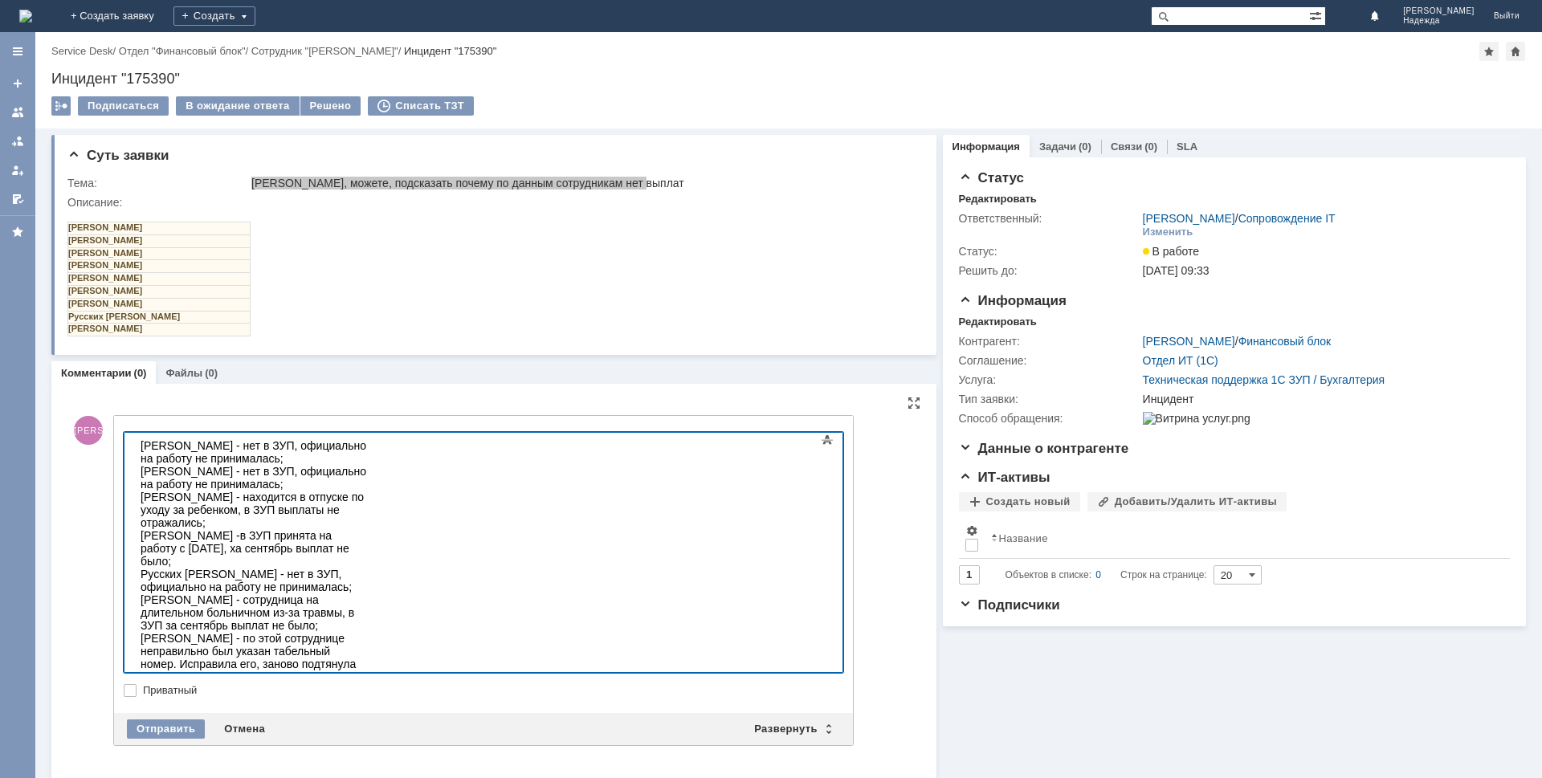
scroll to position [74, 5]
click at [369, 447] on div "[PERSON_NAME] - нет в ЗУП, официально на работу не принималась;" at bounding box center [255, 452] width 228 height 26
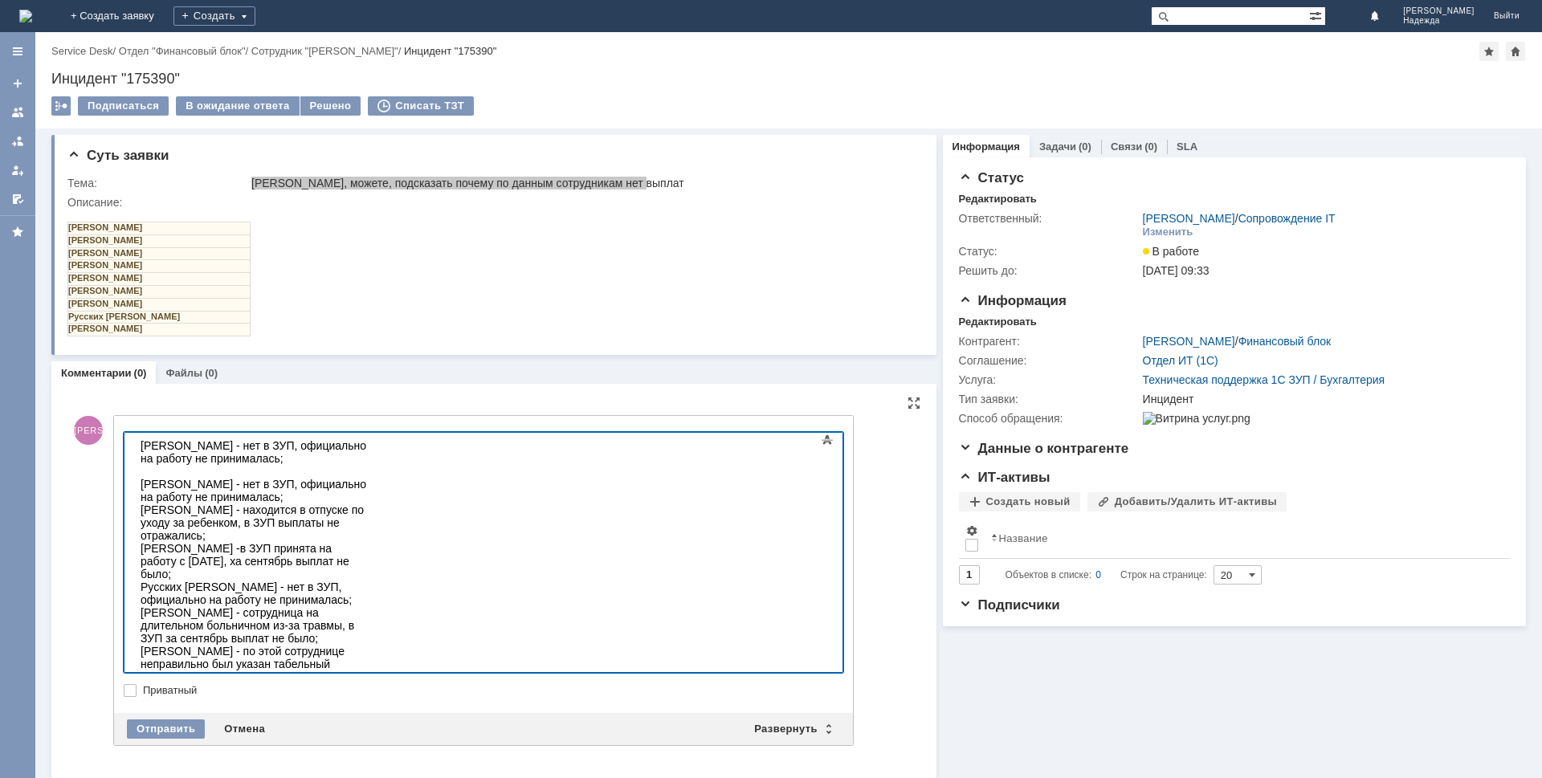
click at [369, 478] on div "[PERSON_NAME] - нет в ЗУП, официально на работу не принималась;" at bounding box center [255, 491] width 228 height 26
click at [375, 503] on body "[PERSON_NAME] - нет в ЗУП, официально на работу не принималась; [PERSON_NAME] -…" at bounding box center [254, 678] width 241 height 491
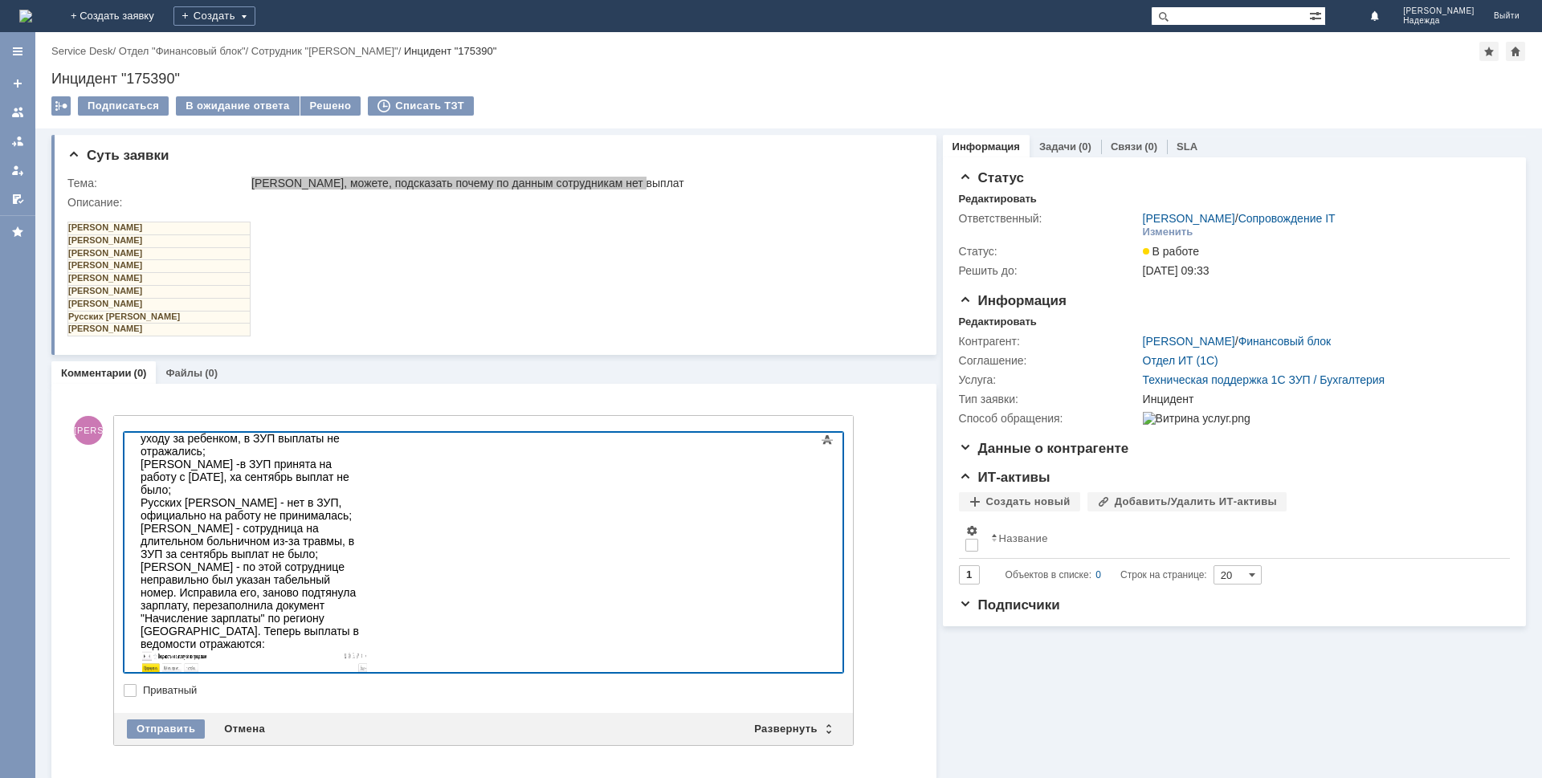
scroll to position [0, 0]
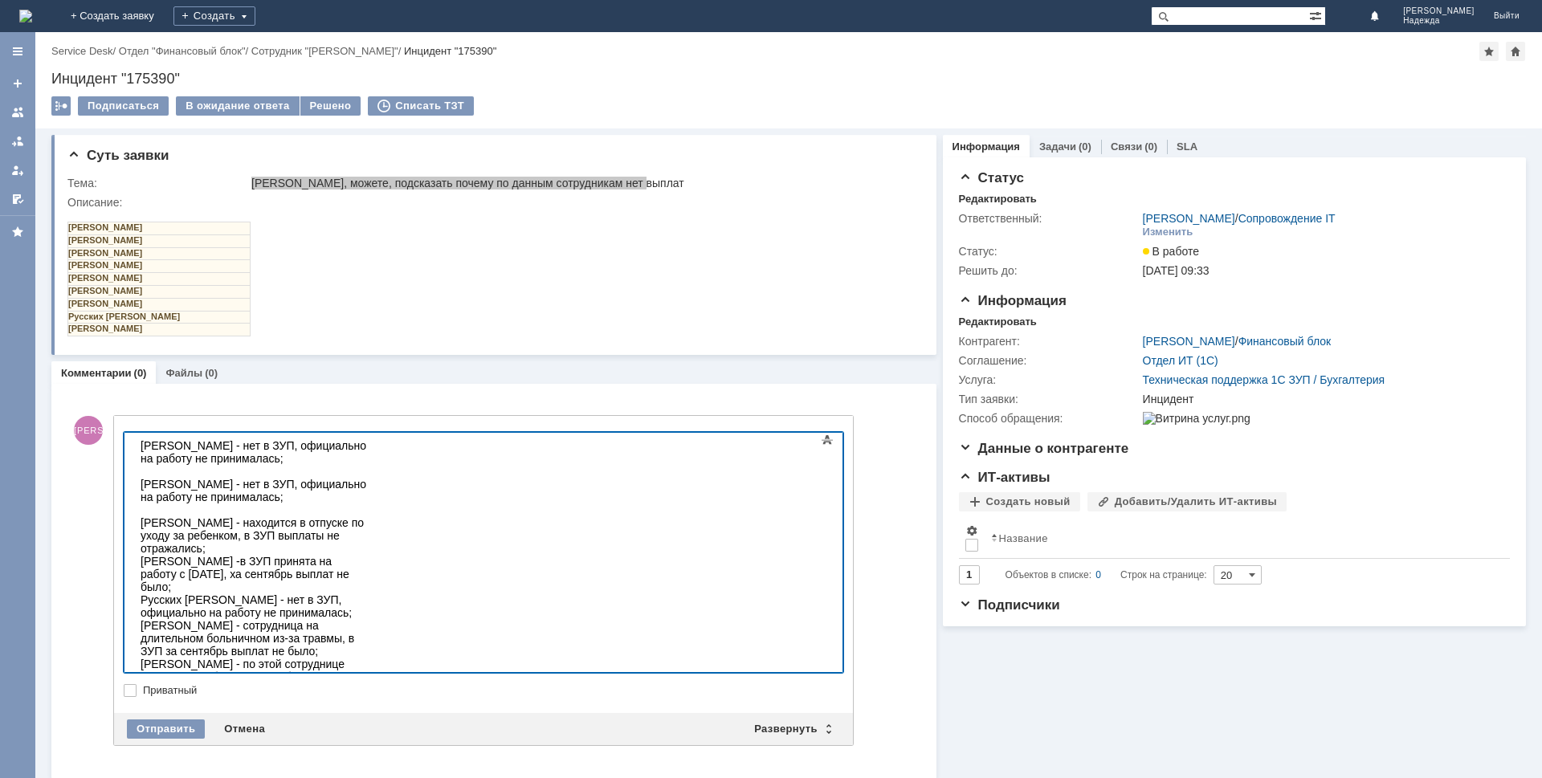
click at [369, 516] on div "[PERSON_NAME] - находится в отпуске по уходу за ребенком, в ЗУП выплаты не отра…" at bounding box center [255, 535] width 228 height 39
drag, startPoint x: 667, startPoint y: 523, endPoint x: 675, endPoint y: 524, distance: 8.1
click at [369, 568] on div "[PERSON_NAME] -в ЗУП принята на работу с [DATE], ха сентябрь выплат не было;" at bounding box center [255, 587] width 228 height 39
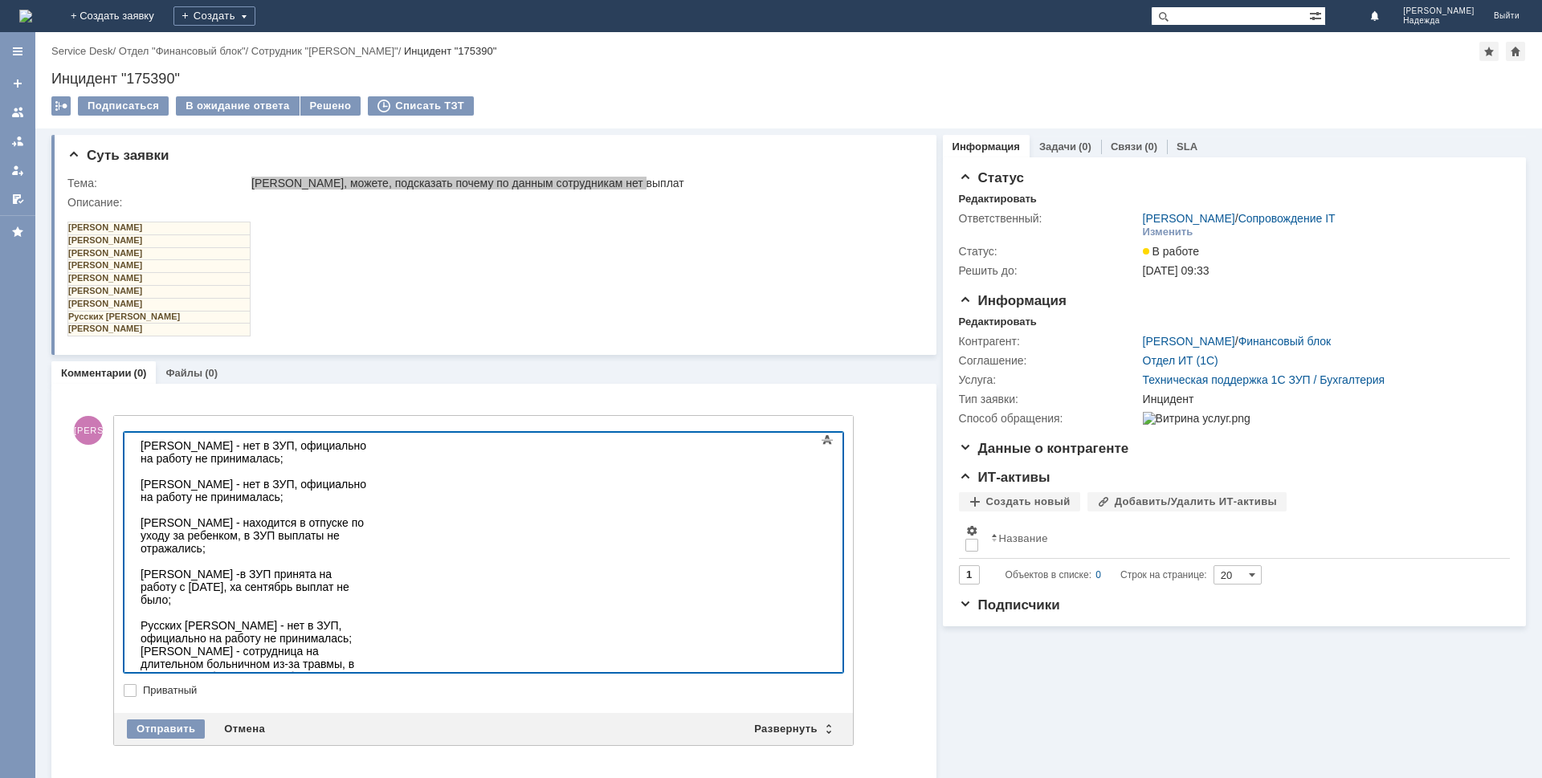
click at [369, 619] on div "Русских [PERSON_NAME] - нет в ЗУП, официально на работу не принималась;" at bounding box center [255, 632] width 228 height 26
click at [189, 658] on div "[PERSON_NAME] - сотрудница на длительном больничном из-за травмы, в ЗУП за сент…" at bounding box center [255, 677] width 228 height 39
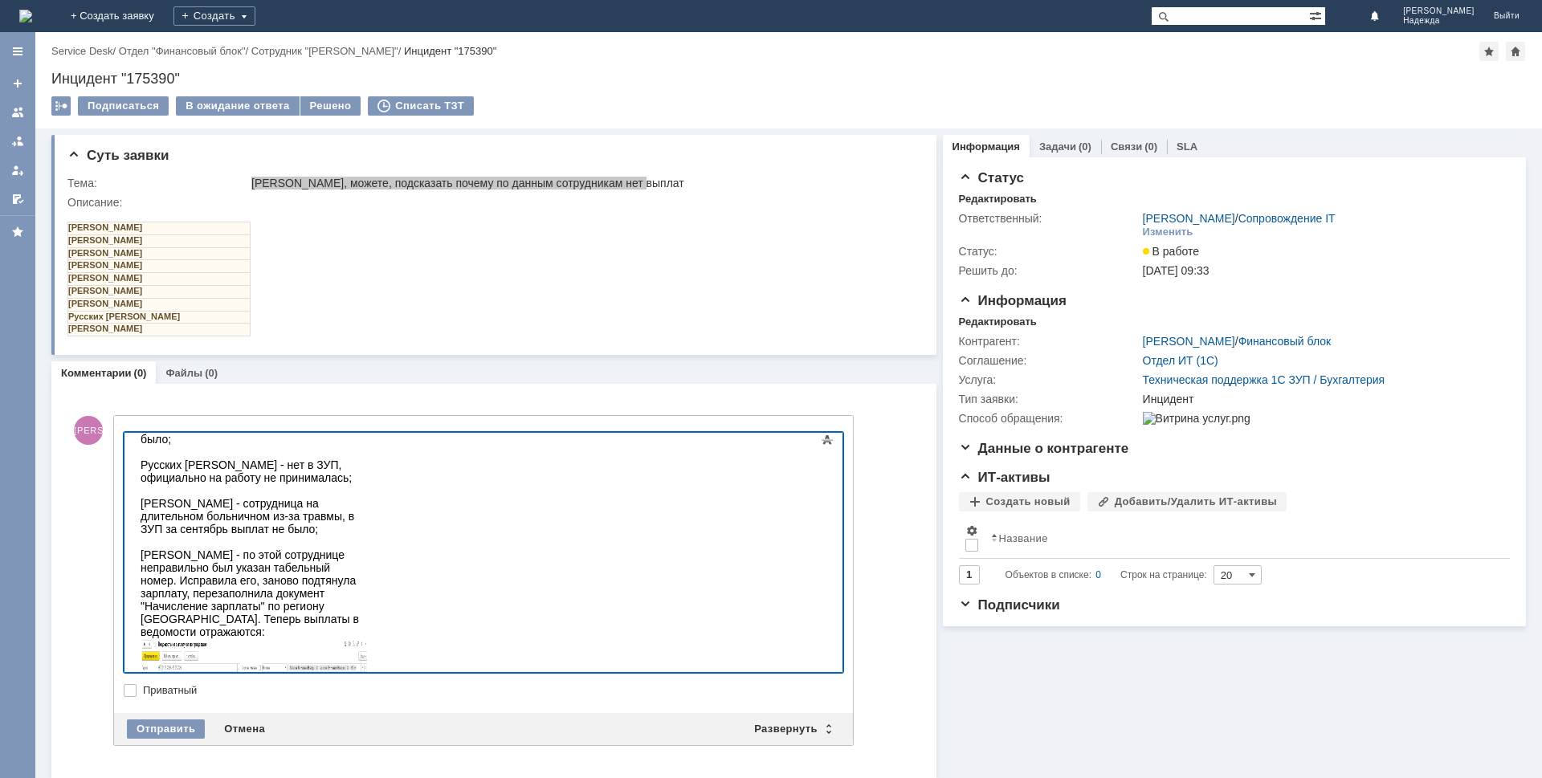
scroll to position [161, 0]
click at [369, 638] on div at bounding box center [255, 722] width 228 height 169
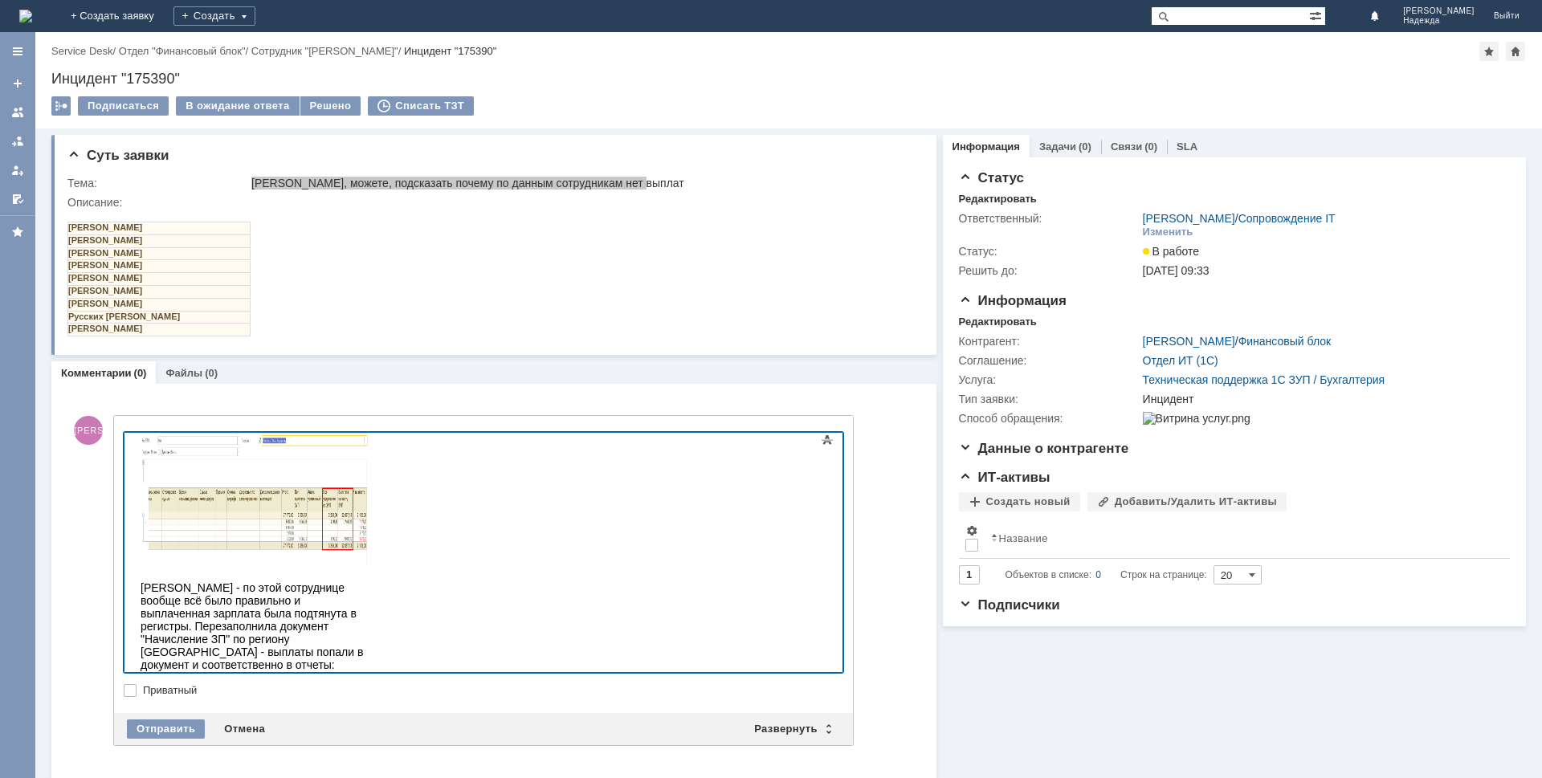
scroll to position [426, 0]
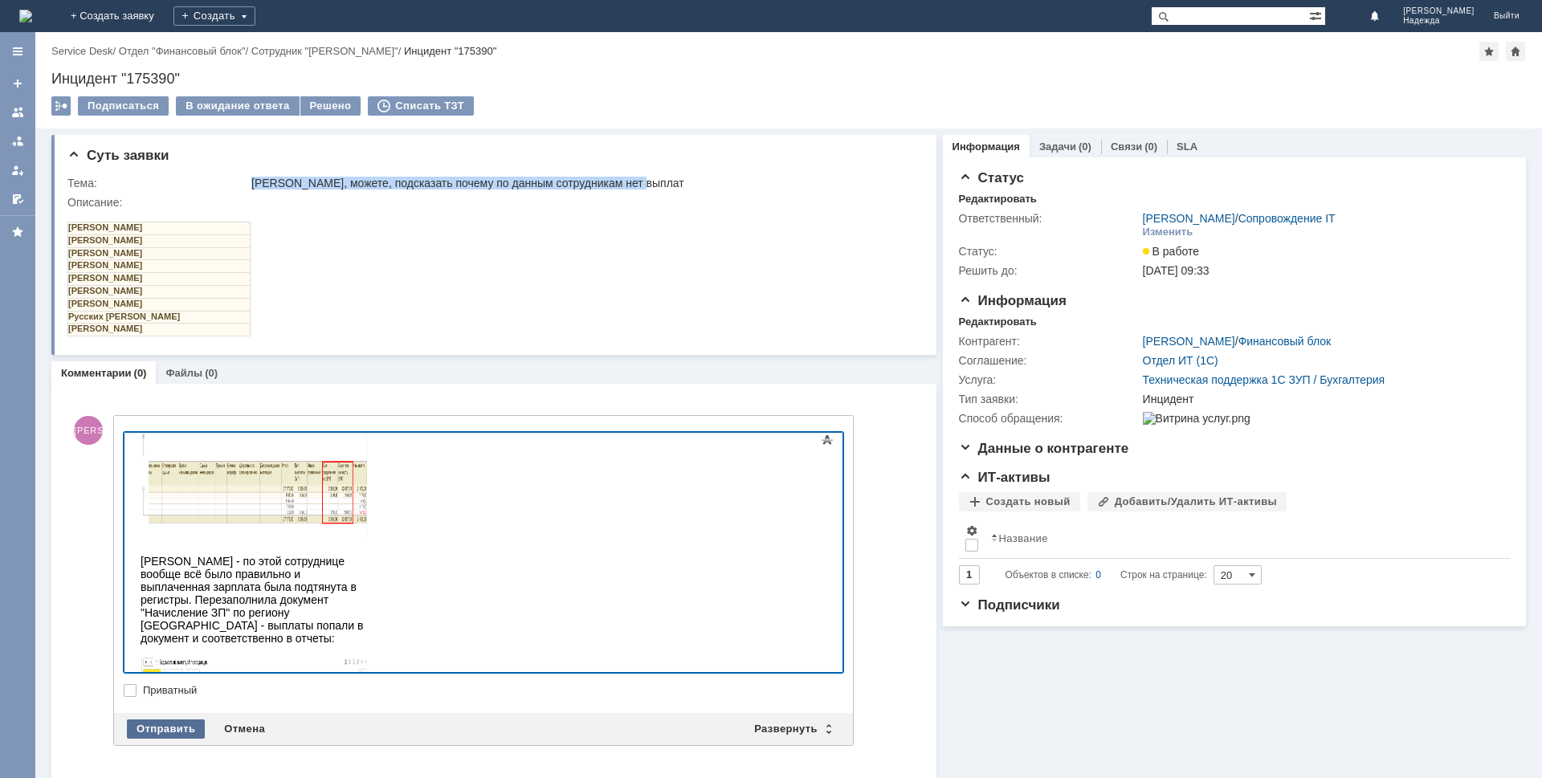
click at [154, 735] on div "Отправить" at bounding box center [166, 729] width 78 height 19
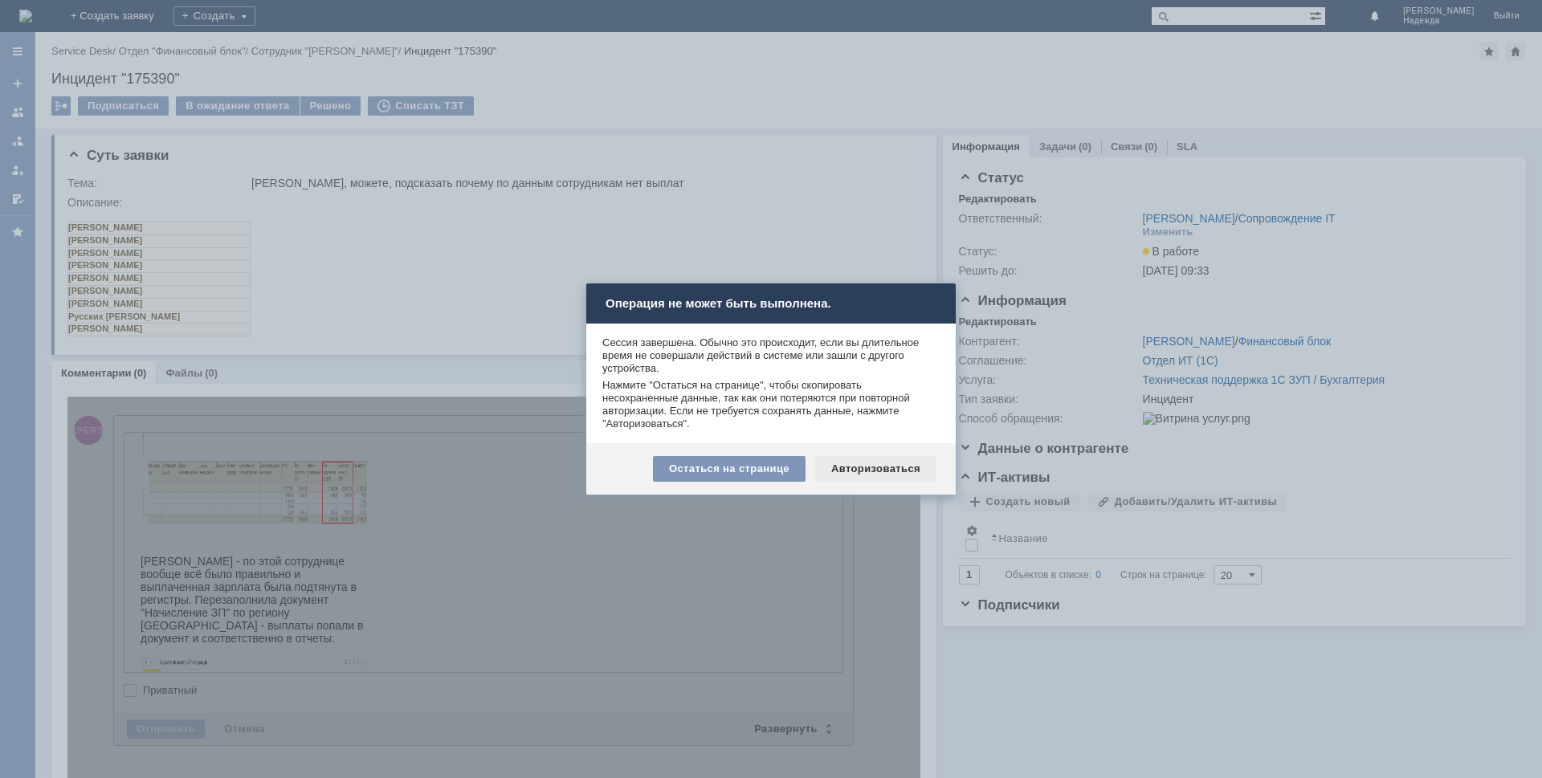
click at [879, 468] on div "Авторизоваться" at bounding box center [875, 469] width 121 height 26
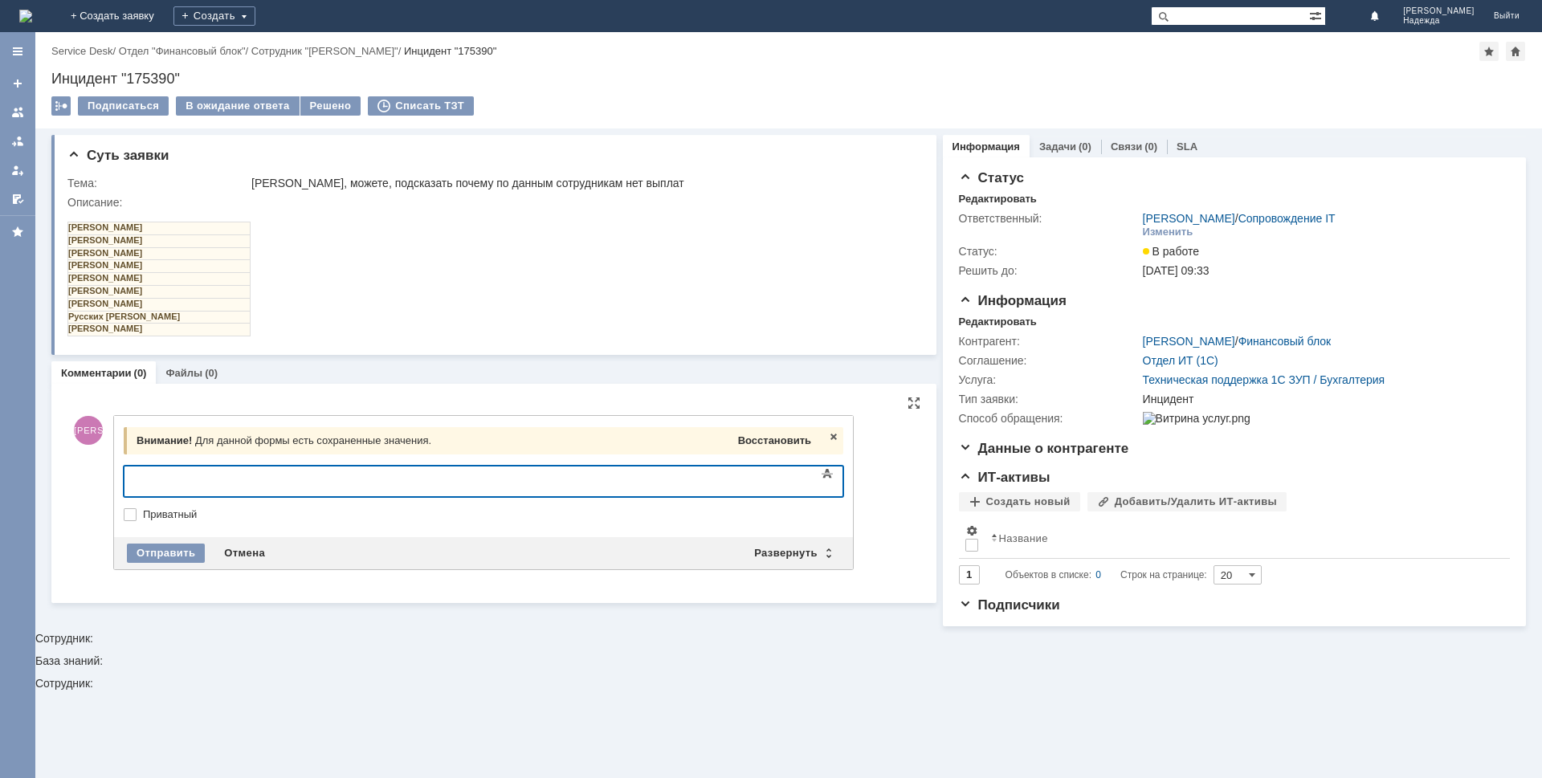
click at [790, 443] on span "Восстановить" at bounding box center [774, 440] width 73 height 12
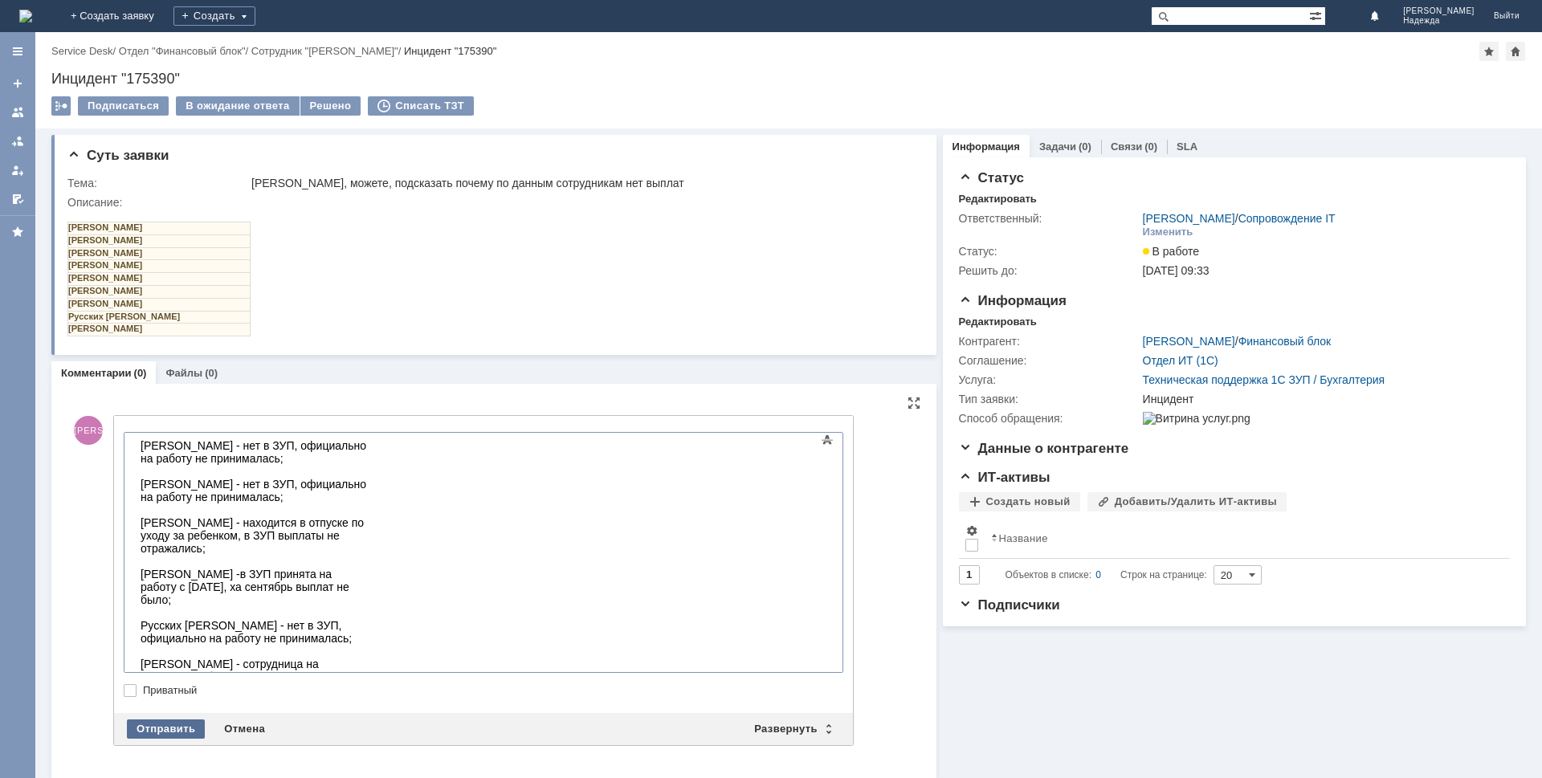
click at [164, 728] on div "Отправить" at bounding box center [166, 729] width 78 height 19
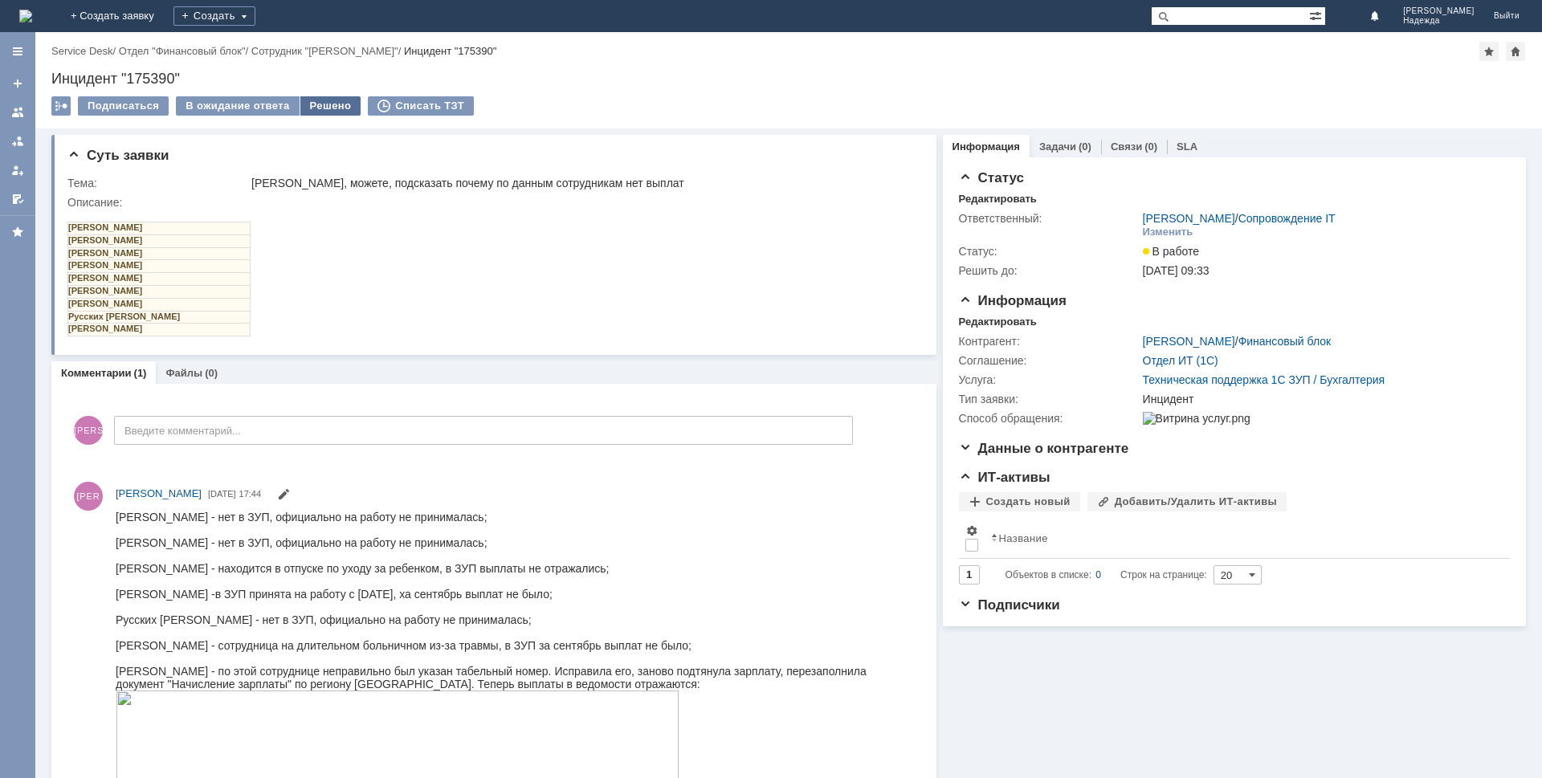
click at [322, 109] on div "Решено" at bounding box center [330, 105] width 61 height 19
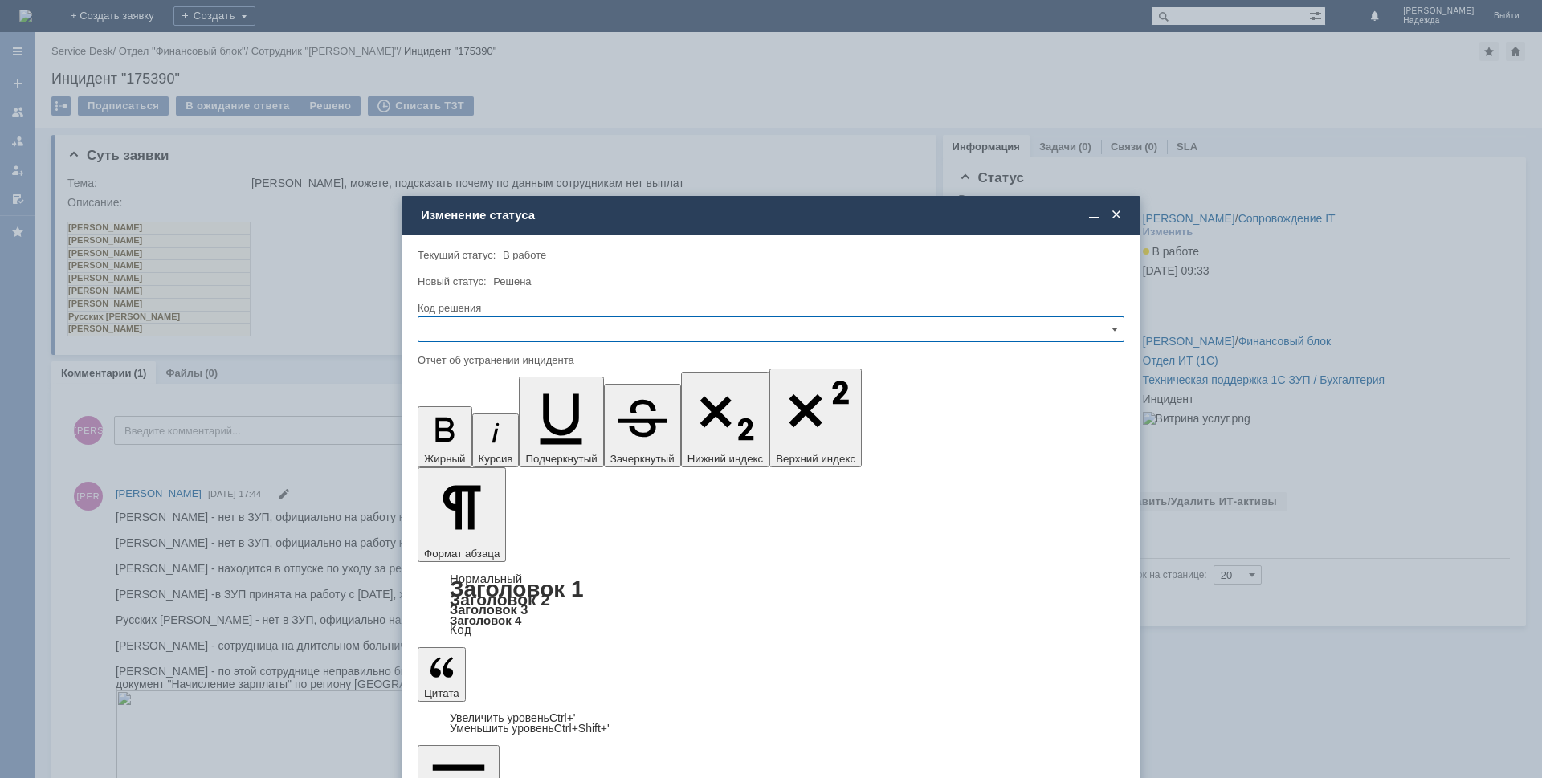
click at [449, 327] on input "text" at bounding box center [771, 329] width 707 height 26
click at [471, 437] on span "Решено" at bounding box center [771, 438] width 686 height 13
type input "Решено"
